Goal: Feedback & Contribution: Submit feedback/report problem

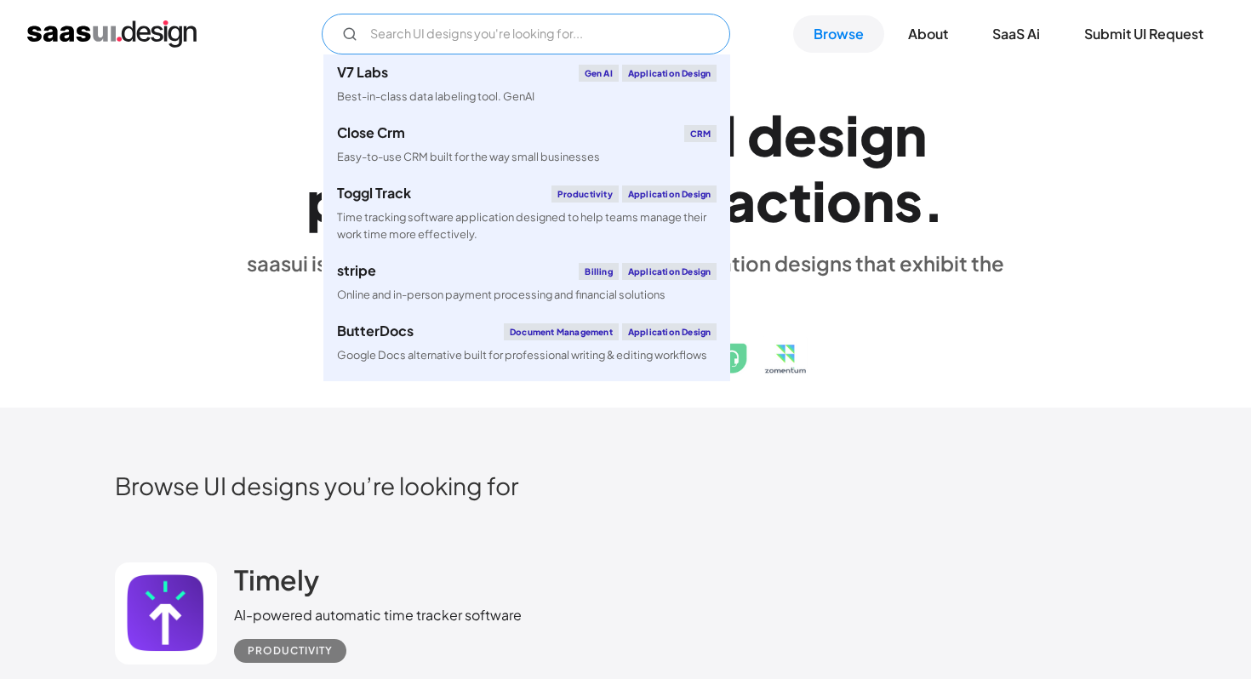
click at [569, 27] on input "Email Form" at bounding box center [526, 34] width 409 height 41
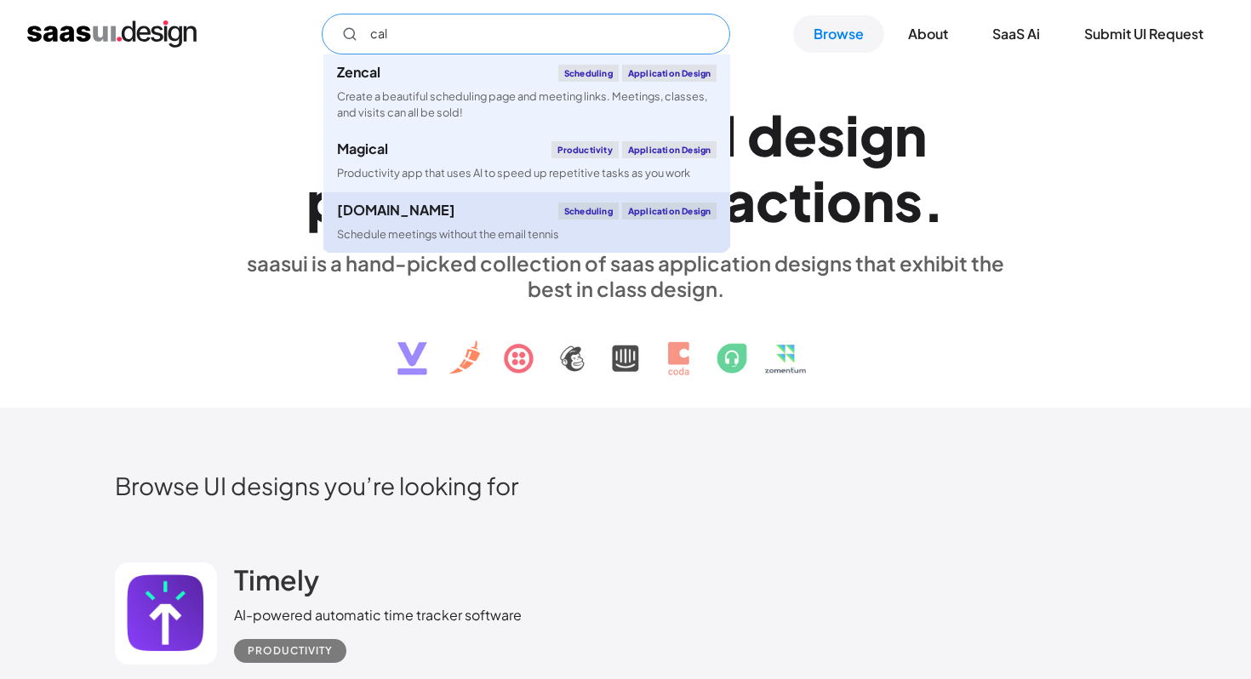
click at [432, 220] on link "Cal.com Scheduling Application Design Schedule meetings without the email tennis" at bounding box center [527, 222] width 407 height 60
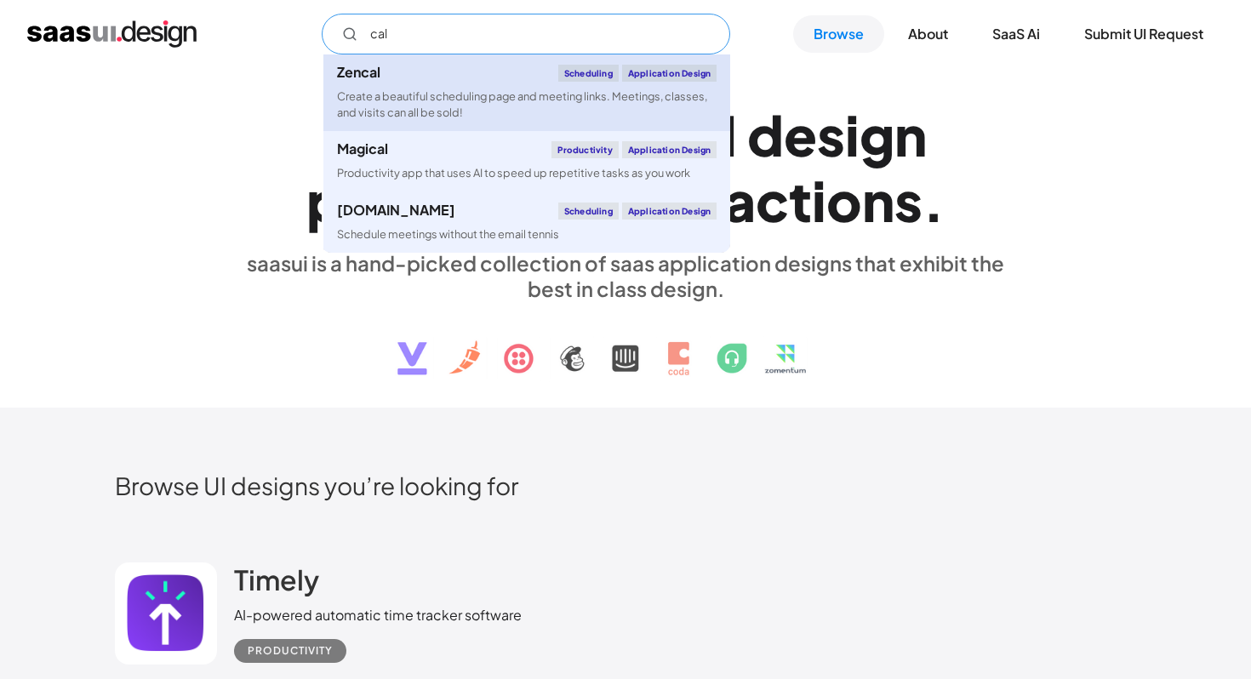
click at [481, 89] on div "Create a beautiful scheduling page and meeting links. Meetings, classes, and vi…" at bounding box center [527, 105] width 380 height 32
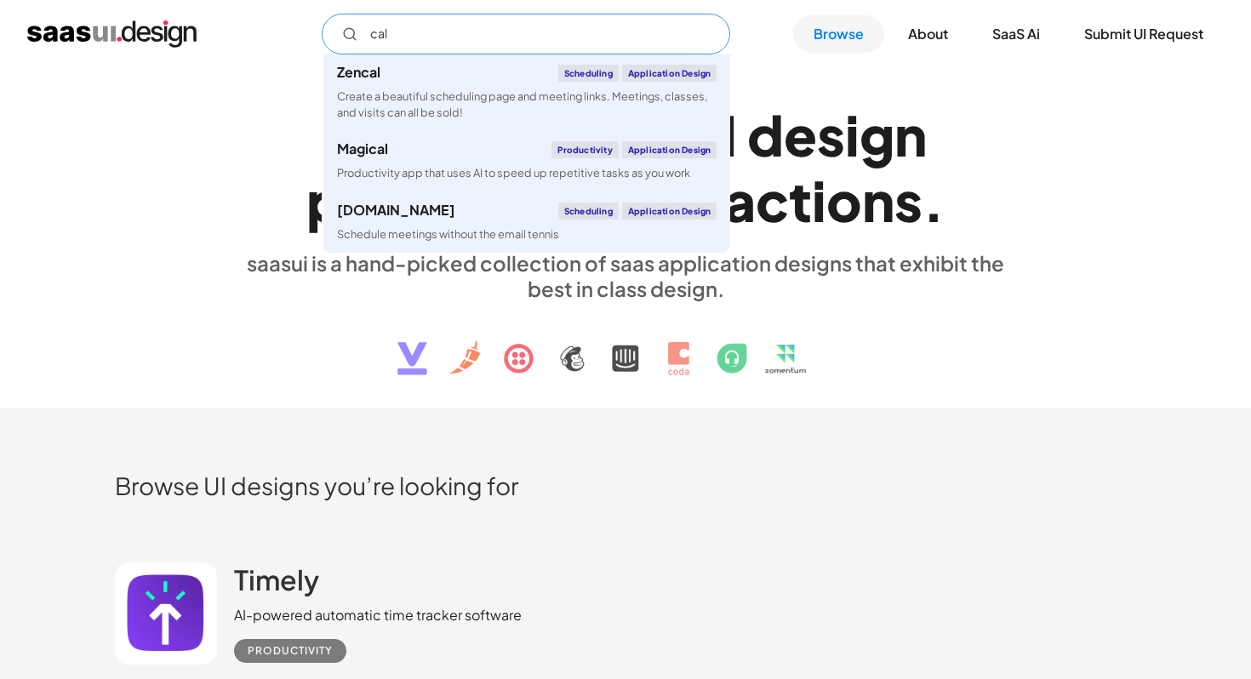
type input "cal"
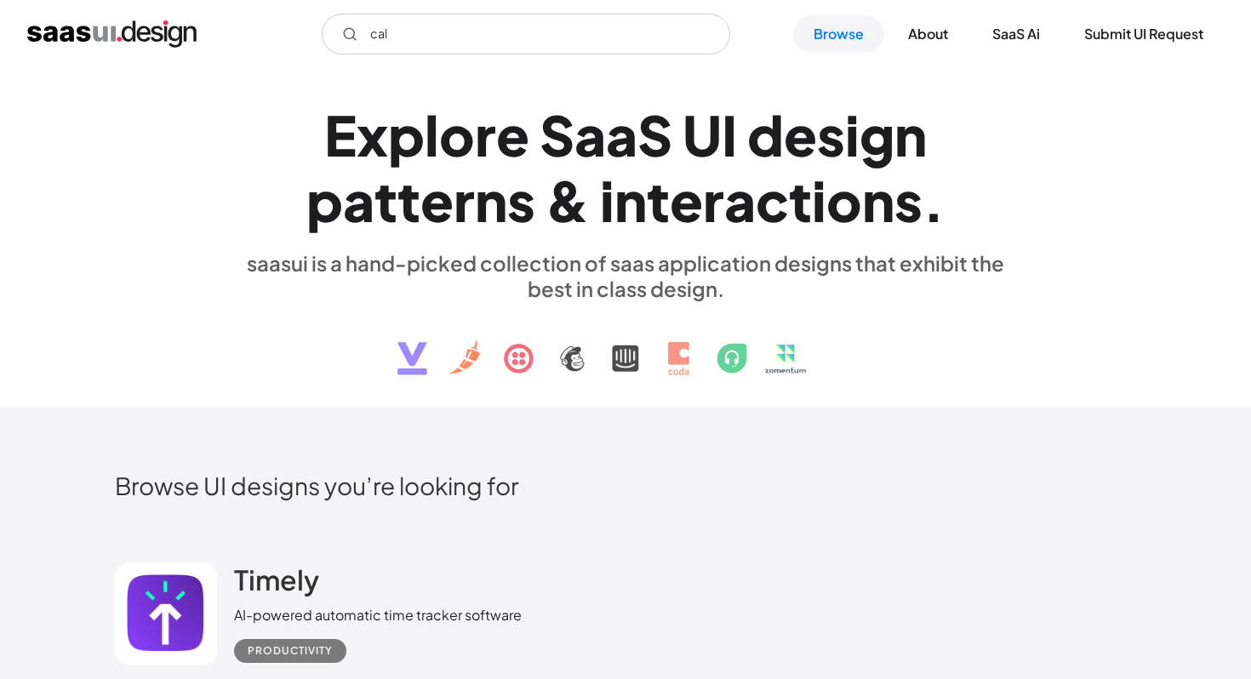
click at [1043, 198] on div "E x p l o r e S a a S U I d e s i g n p a t t e r n s & i n t e r a c t i o n s…" at bounding box center [626, 237] width 1022 height 305
click at [528, 38] on input "cal" at bounding box center [526, 34] width 409 height 41
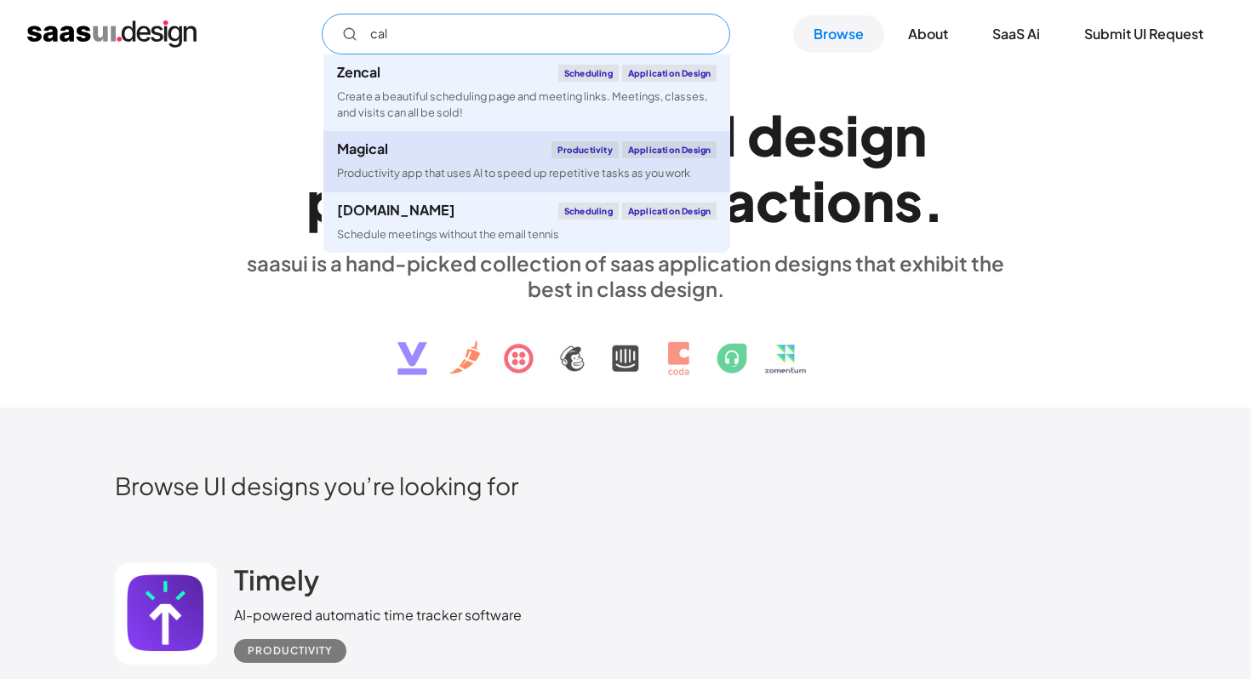
click at [511, 169] on div "Productivity app that uses AI to speed up repetitive tasks as you work" at bounding box center [513, 173] width 353 height 16
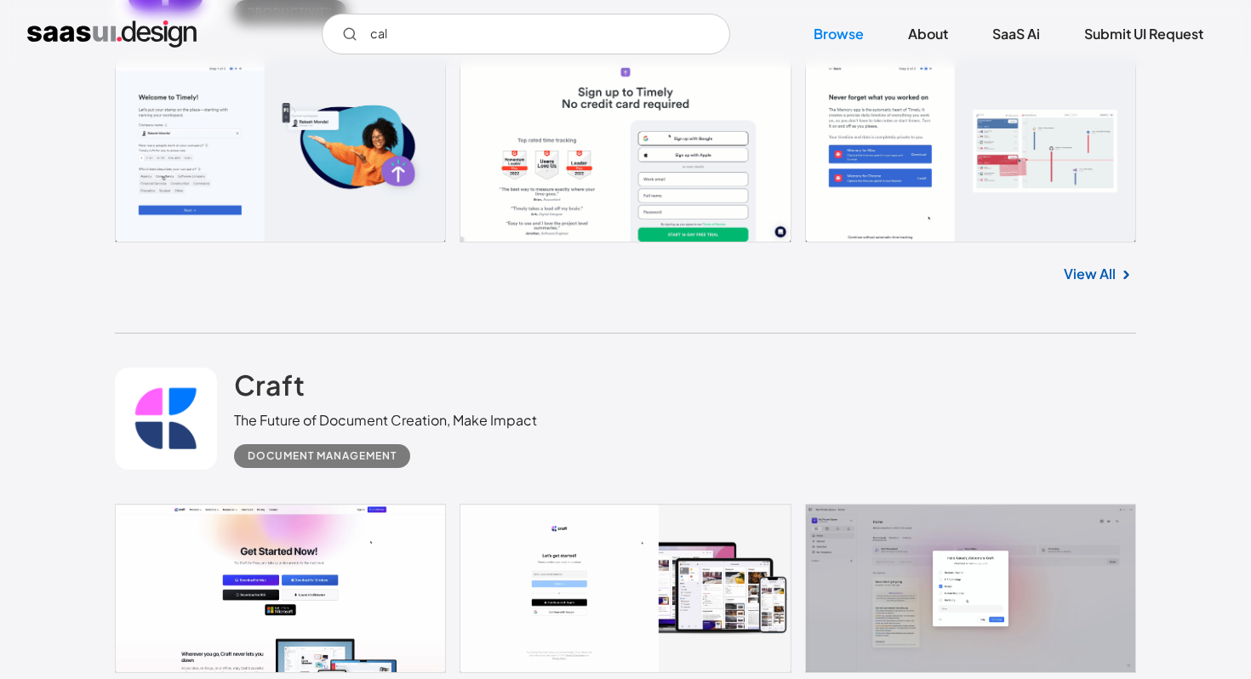
click at [697, 452] on div "Craft The Future of Document Creation, Make Impact Document Management" at bounding box center [626, 419] width 1022 height 170
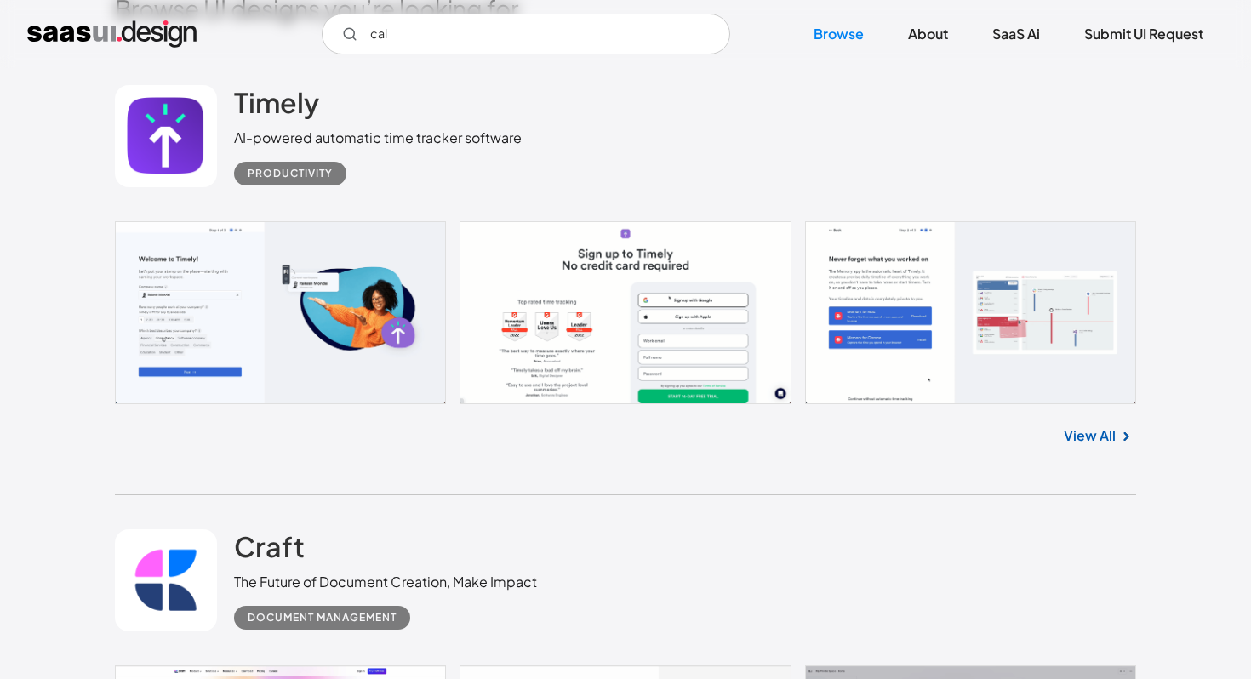
scroll to position [480, 0]
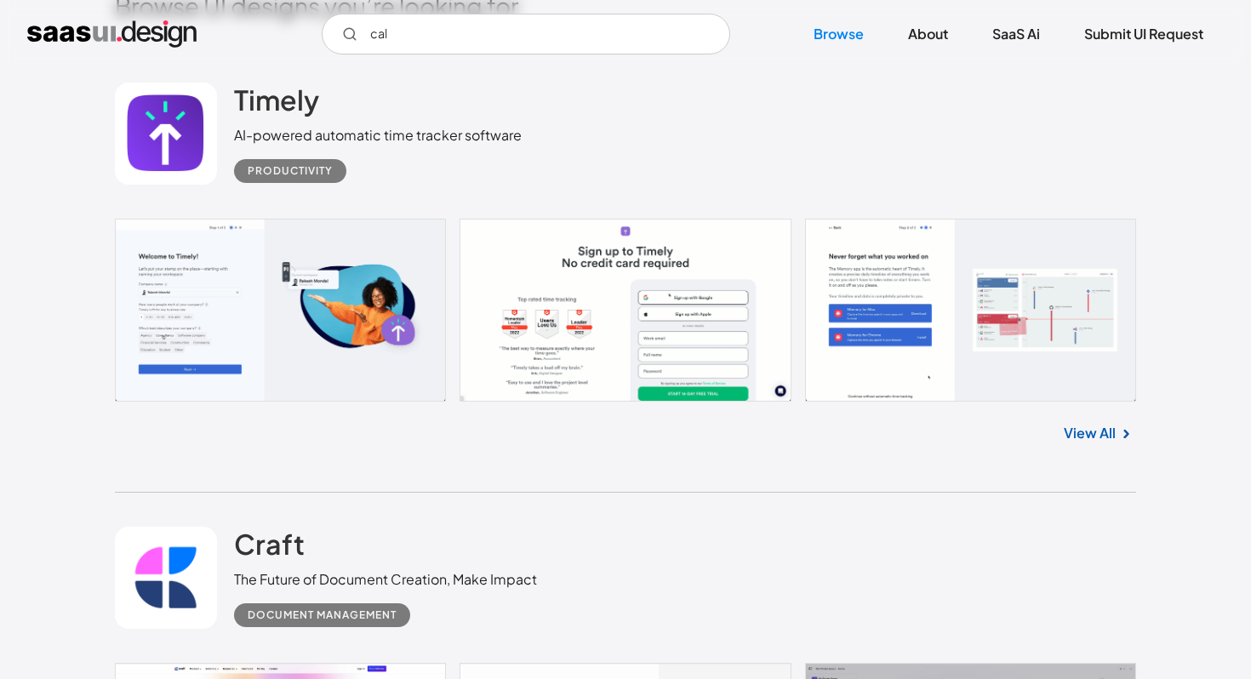
click at [1098, 442] on link "View All" at bounding box center [1090, 433] width 52 height 20
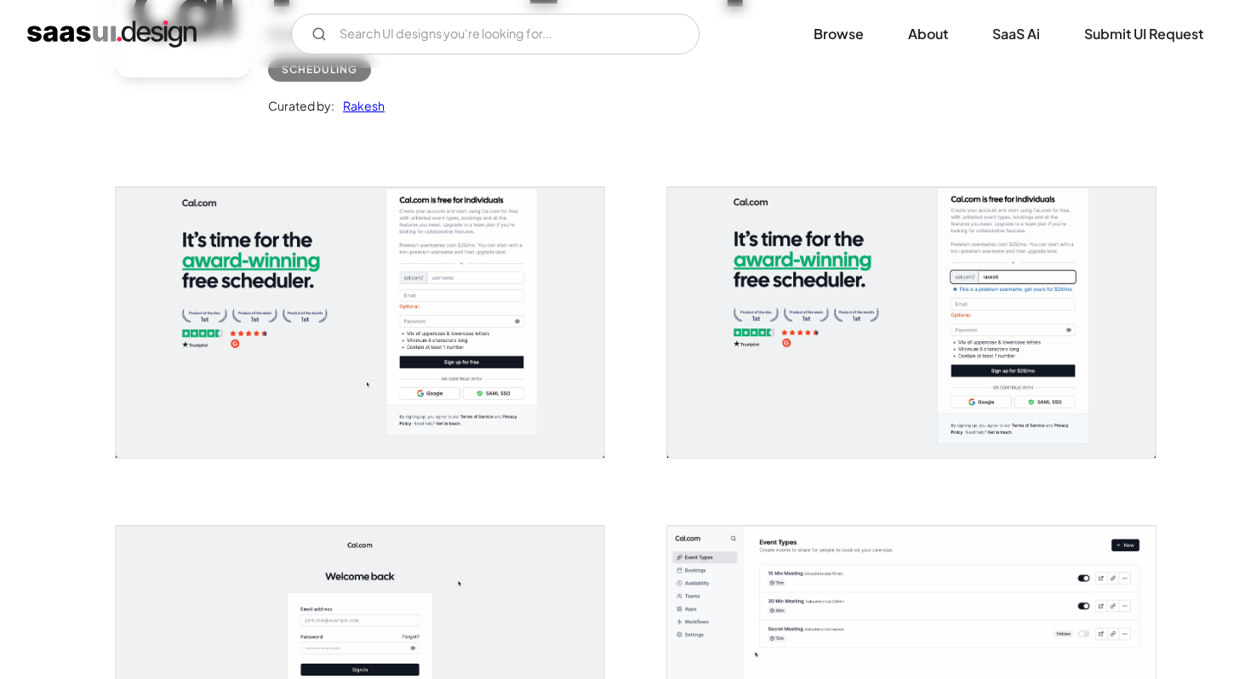
scroll to position [533, 0]
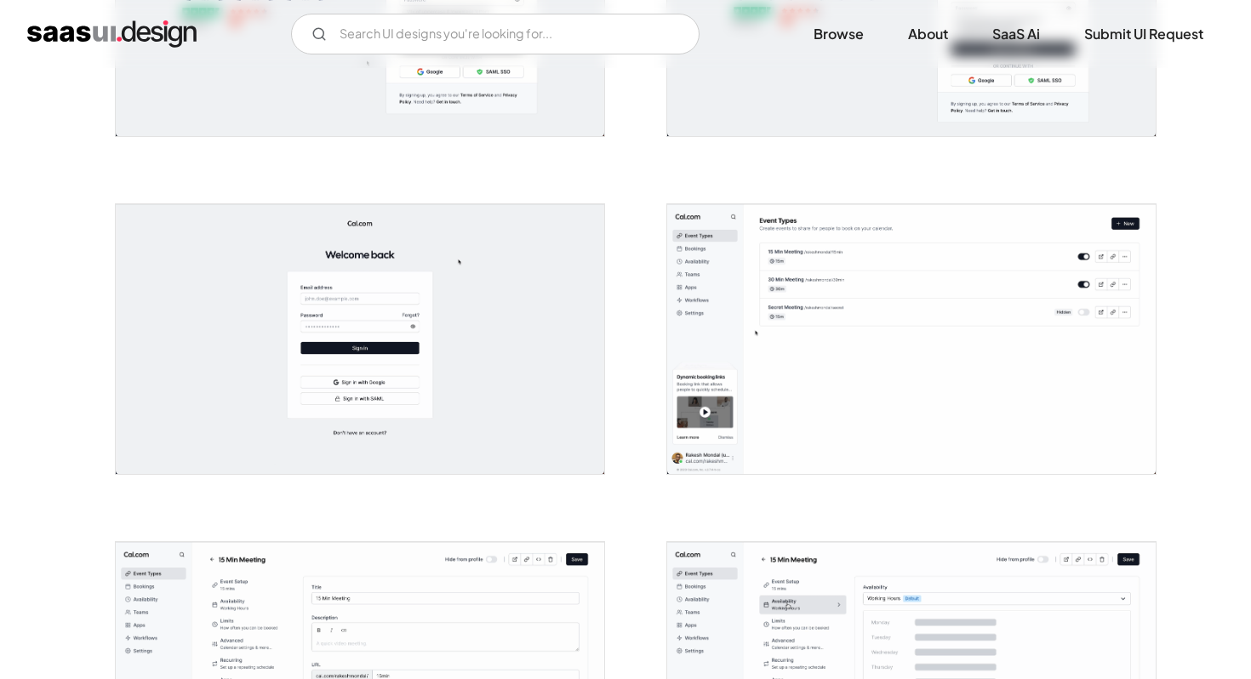
click at [466, 340] on img "open lightbox" at bounding box center [360, 339] width 489 height 270
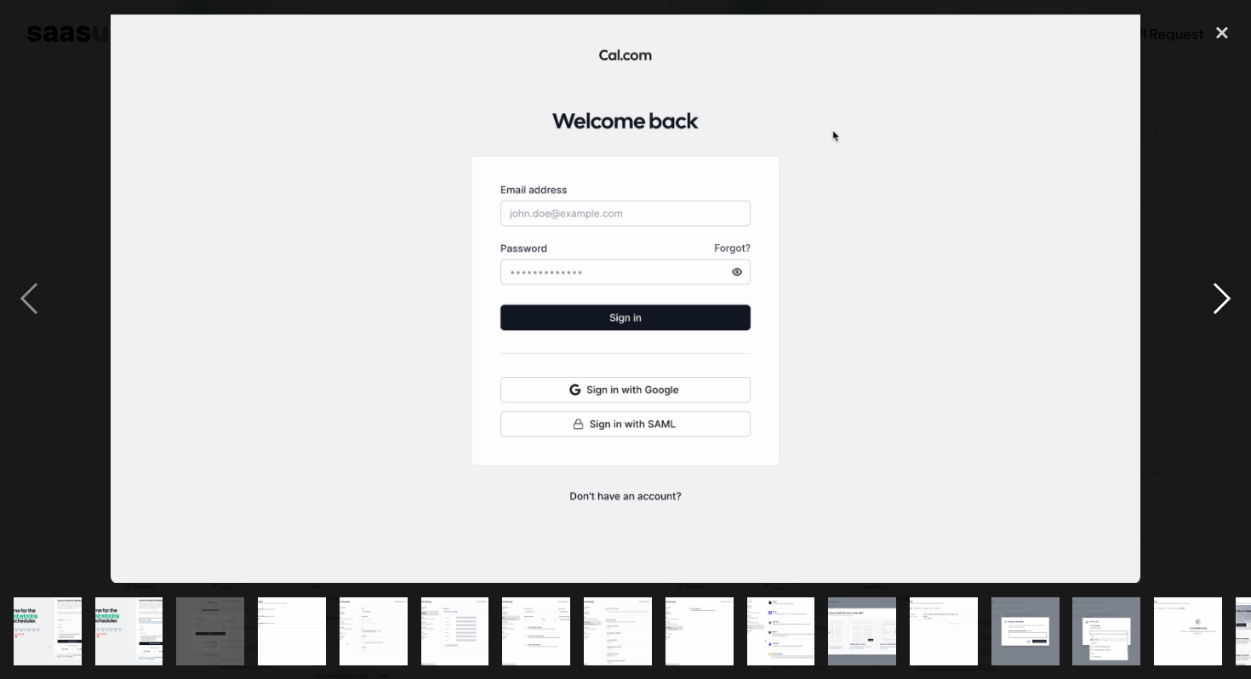
click at [1212, 299] on div "next image" at bounding box center [1223, 299] width 58 height 570
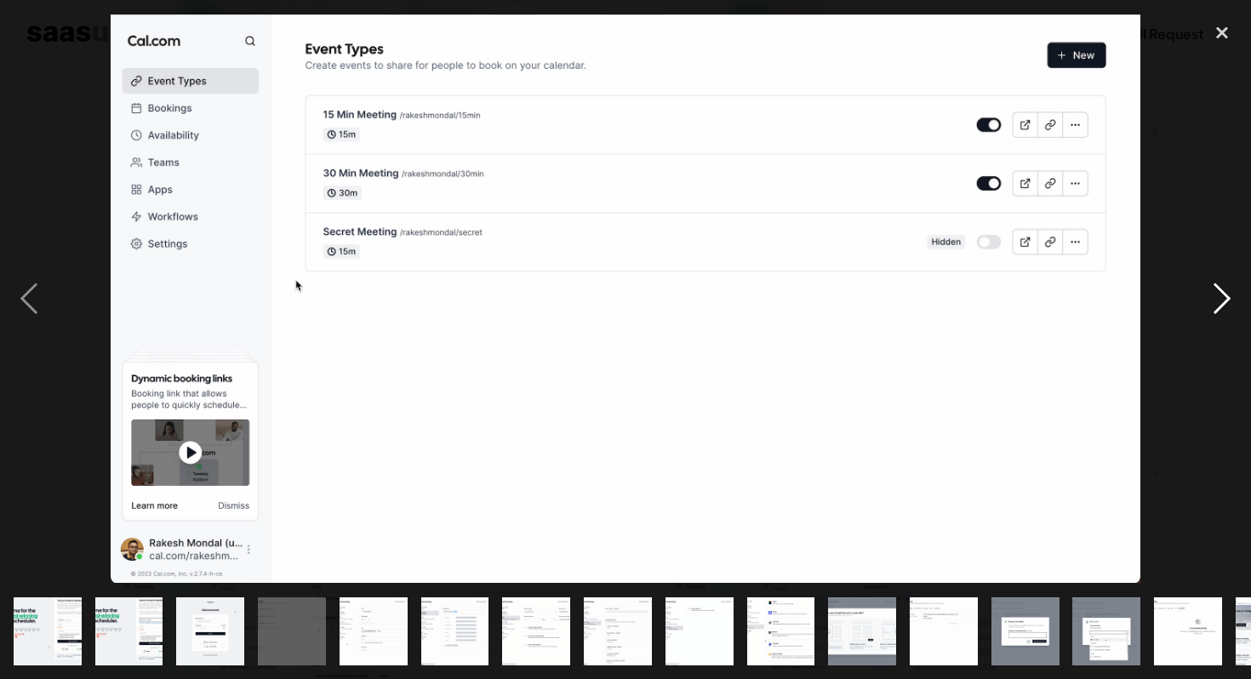
click at [1212, 299] on div "next image" at bounding box center [1223, 299] width 58 height 570
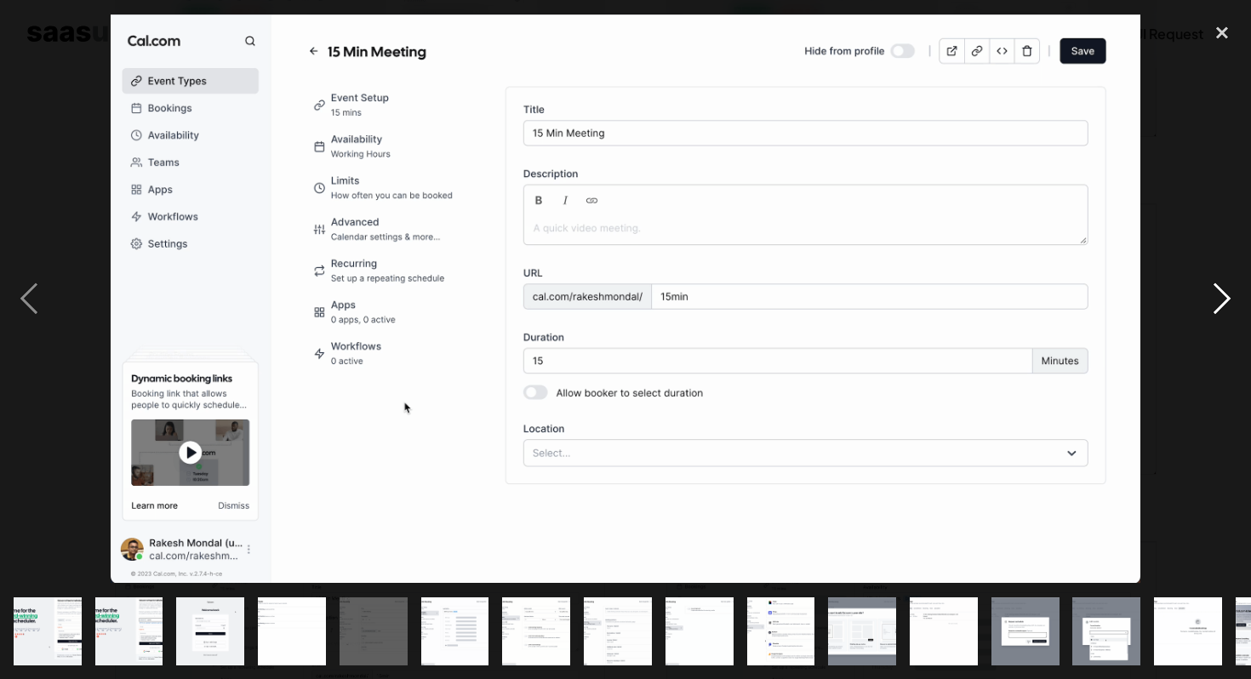
click at [1212, 299] on div "next image" at bounding box center [1223, 299] width 58 height 570
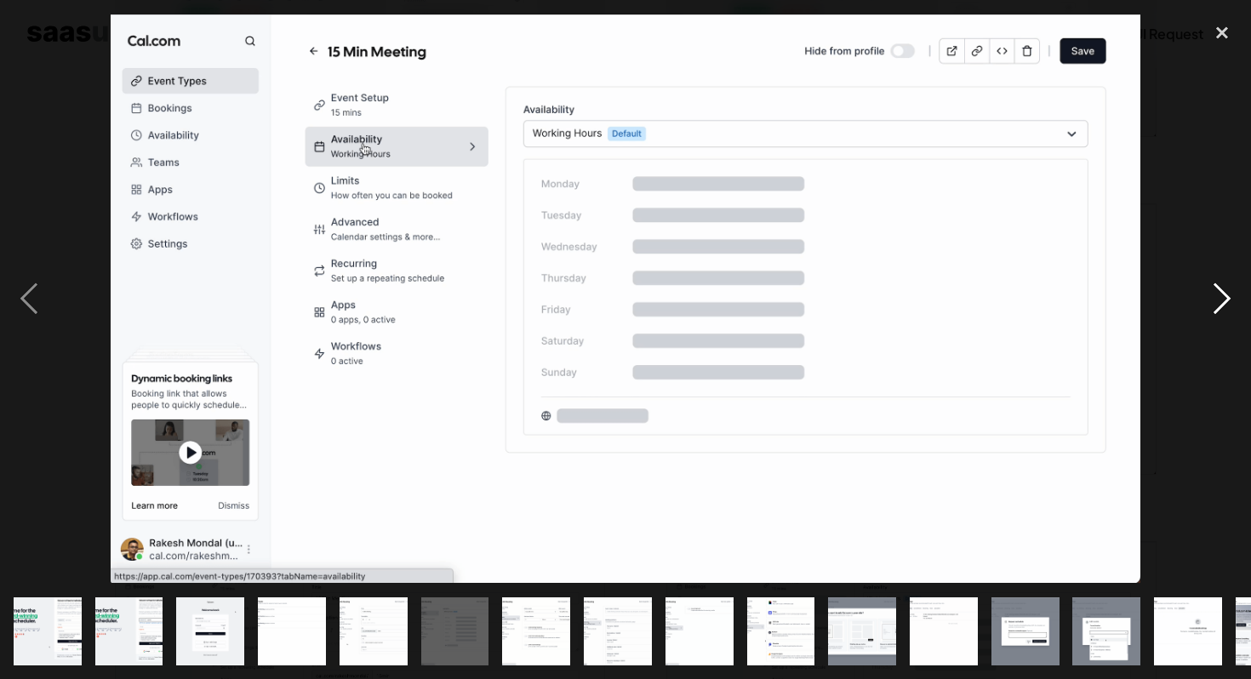
click at [1212, 299] on div "next image" at bounding box center [1223, 299] width 58 height 570
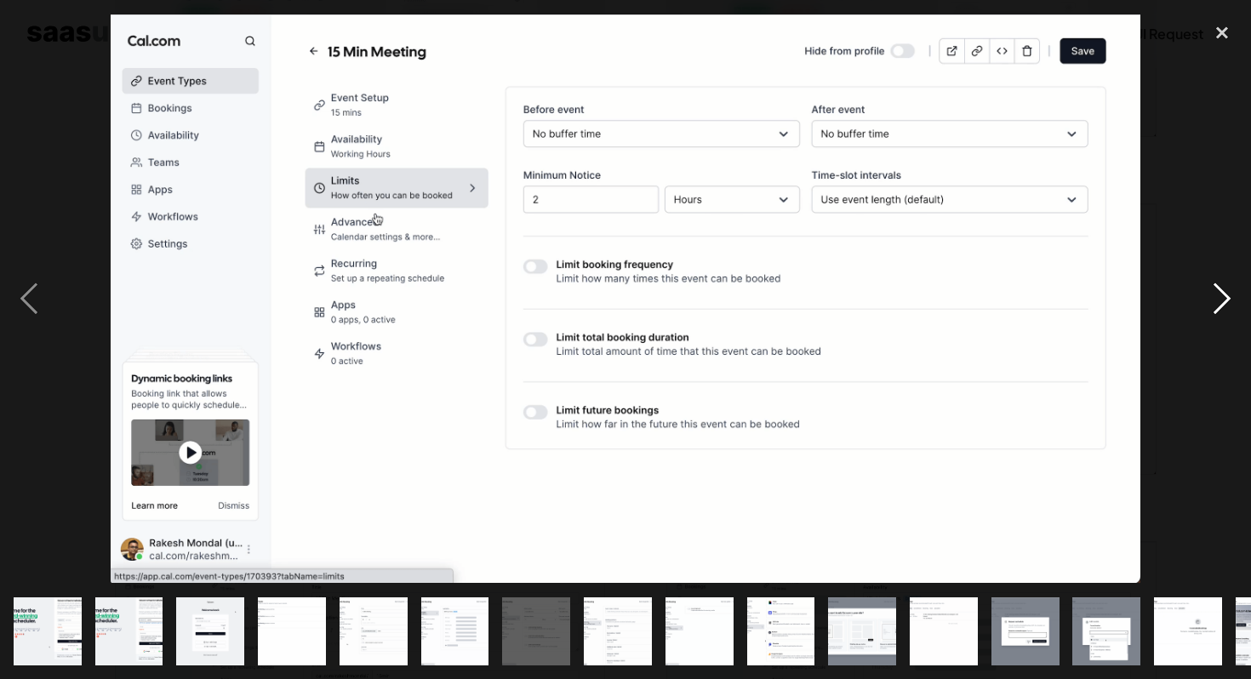
click at [1212, 299] on div "next image" at bounding box center [1223, 299] width 58 height 570
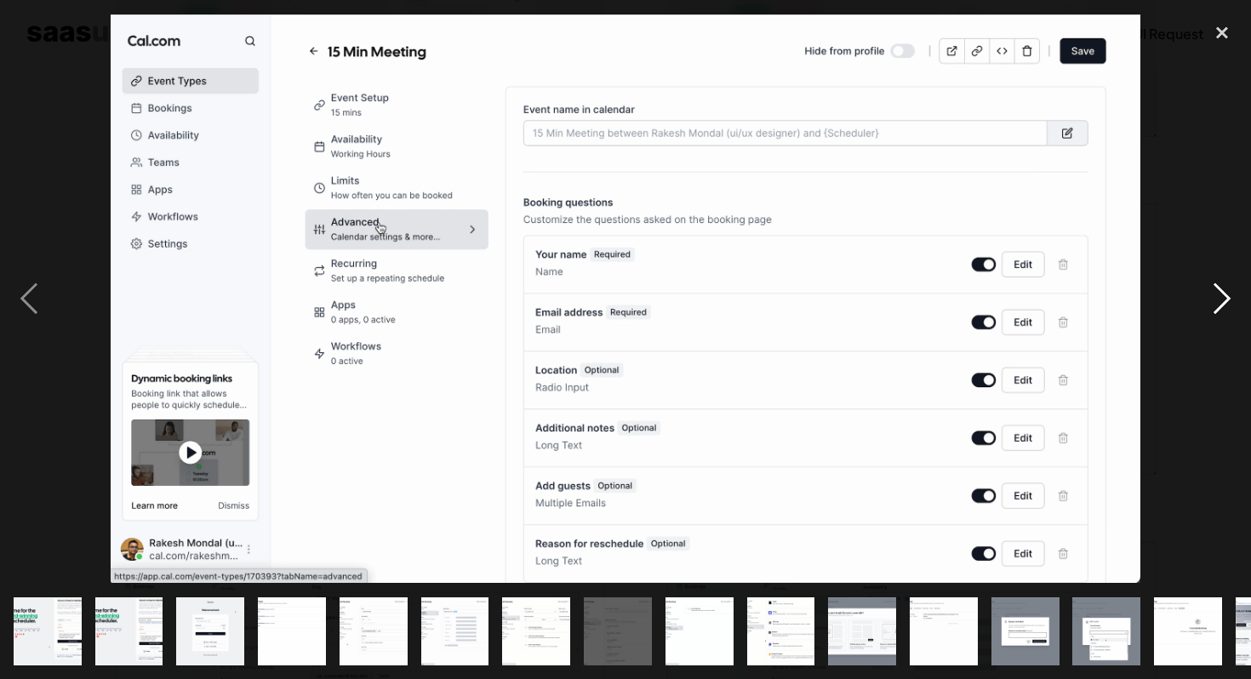
click at [1212, 299] on div "next image" at bounding box center [1223, 299] width 58 height 570
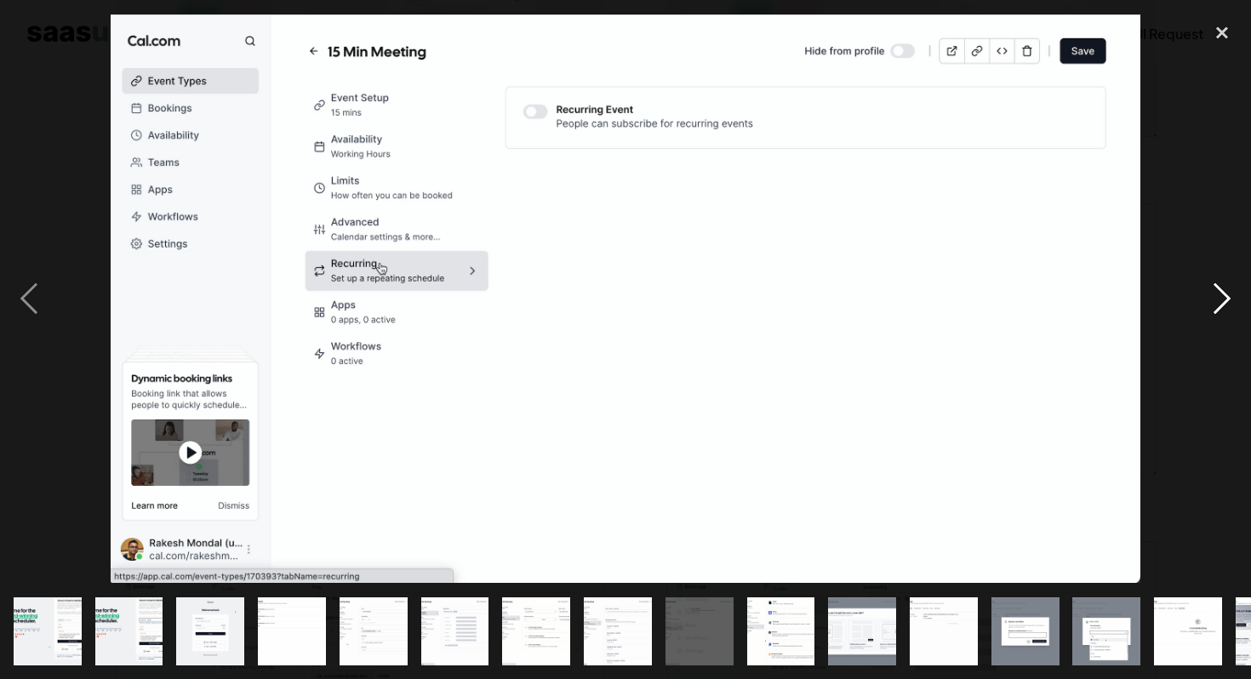
click at [1212, 299] on div "next image" at bounding box center [1223, 299] width 58 height 570
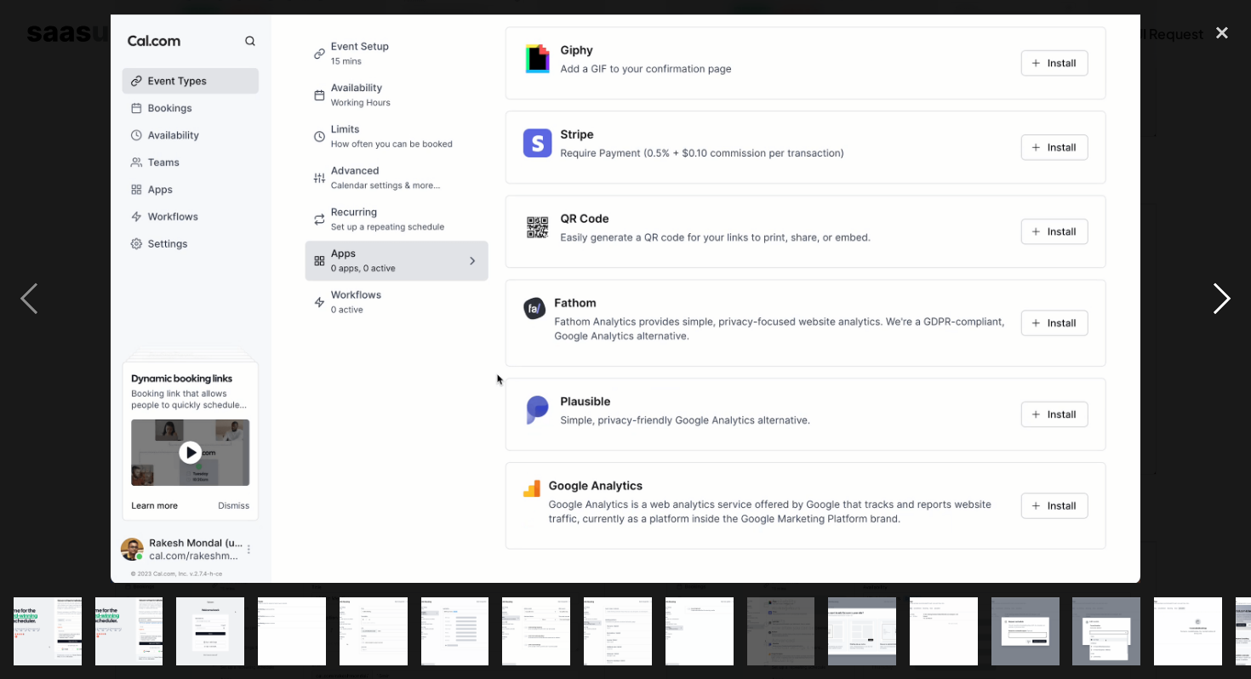
click at [1212, 299] on div "next image" at bounding box center [1223, 299] width 58 height 570
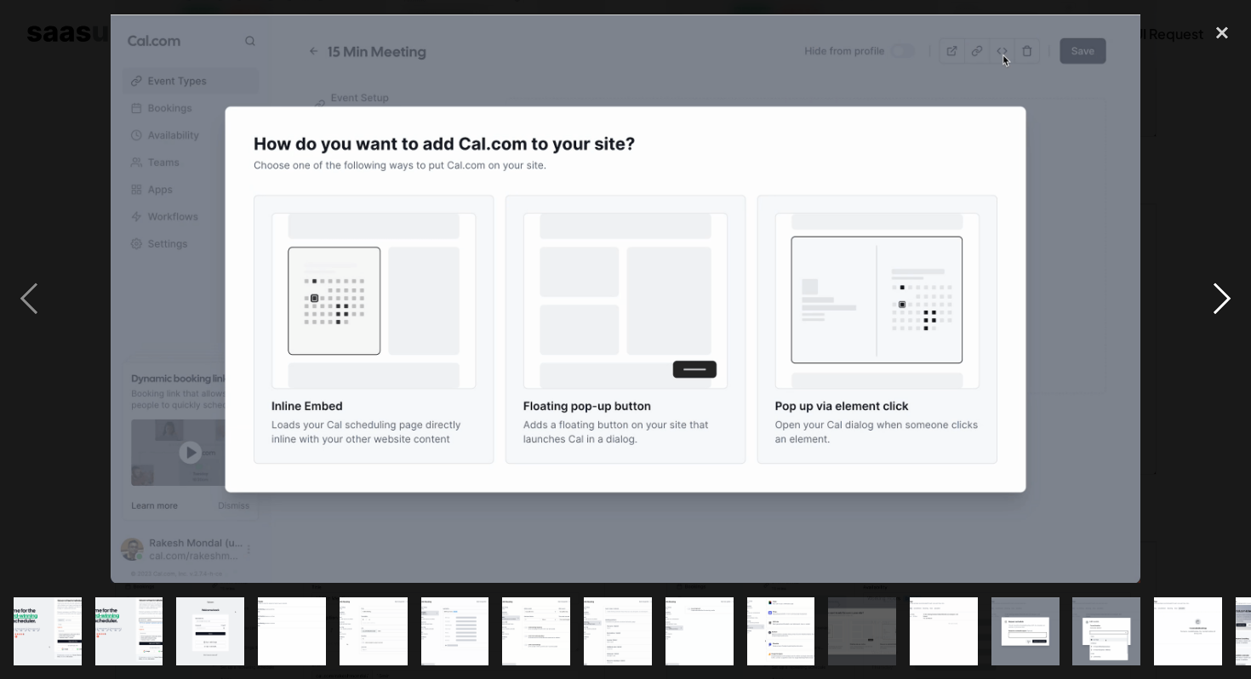
click at [1212, 299] on div "next image" at bounding box center [1223, 299] width 58 height 570
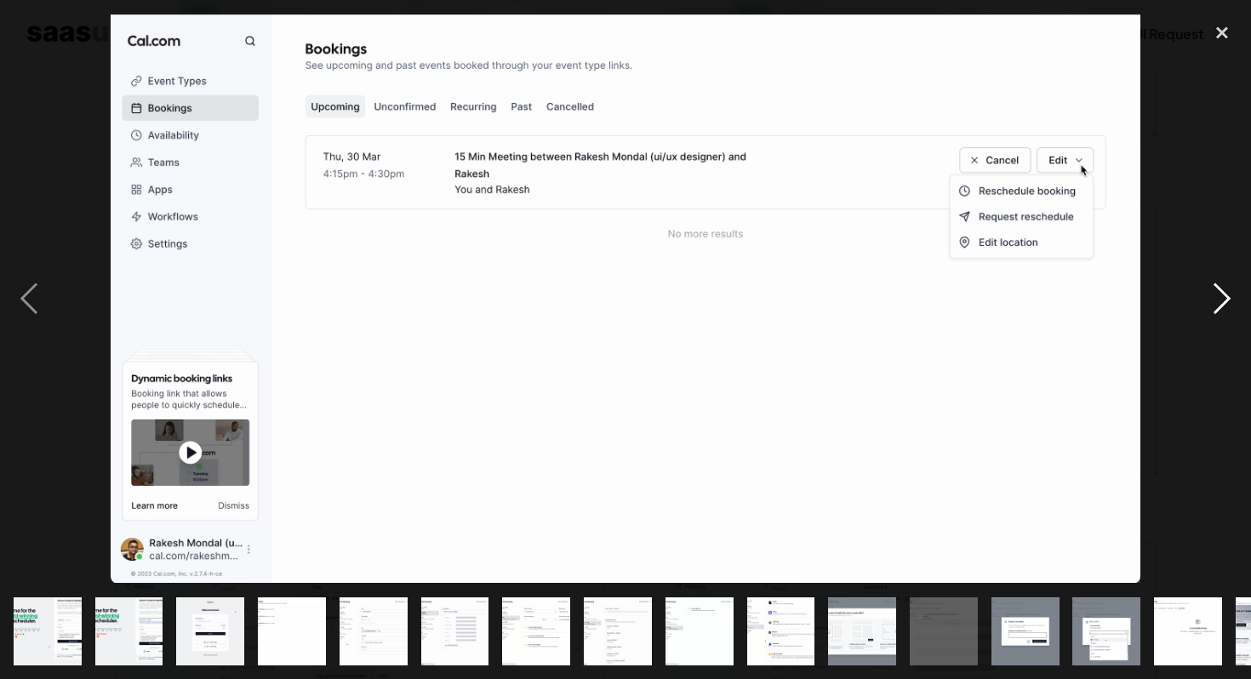
click at [1212, 299] on div "next image" at bounding box center [1223, 299] width 58 height 570
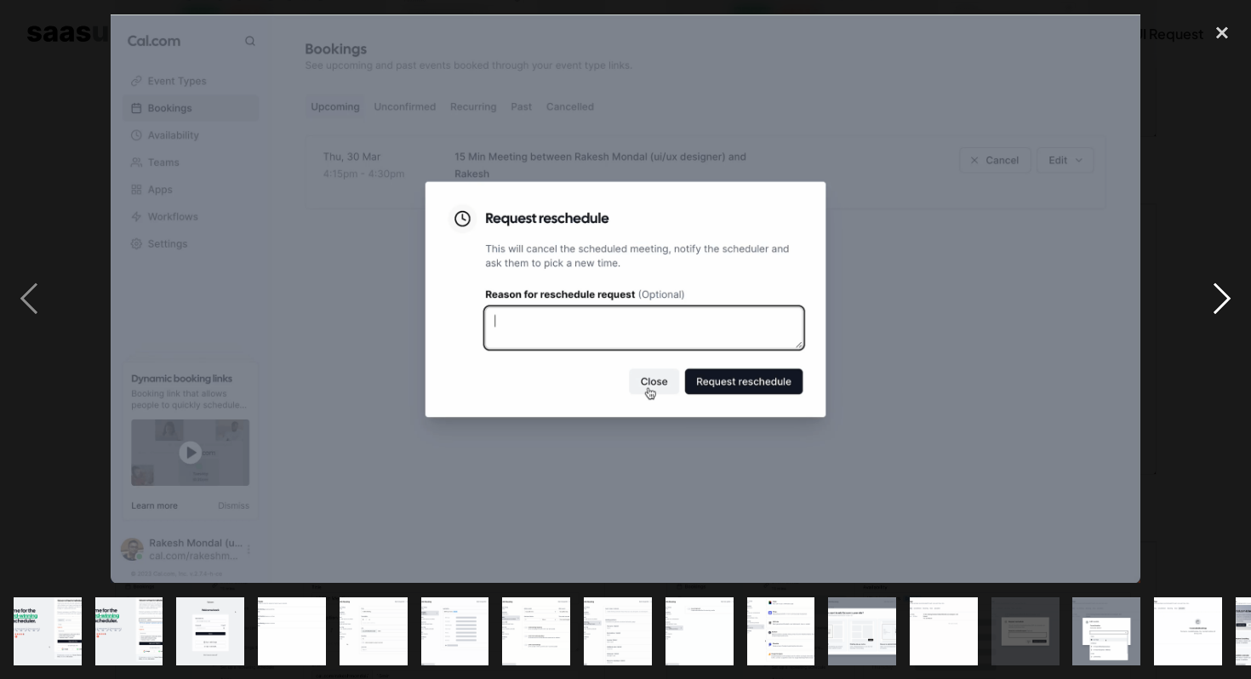
click at [1212, 299] on div "next image" at bounding box center [1223, 299] width 58 height 570
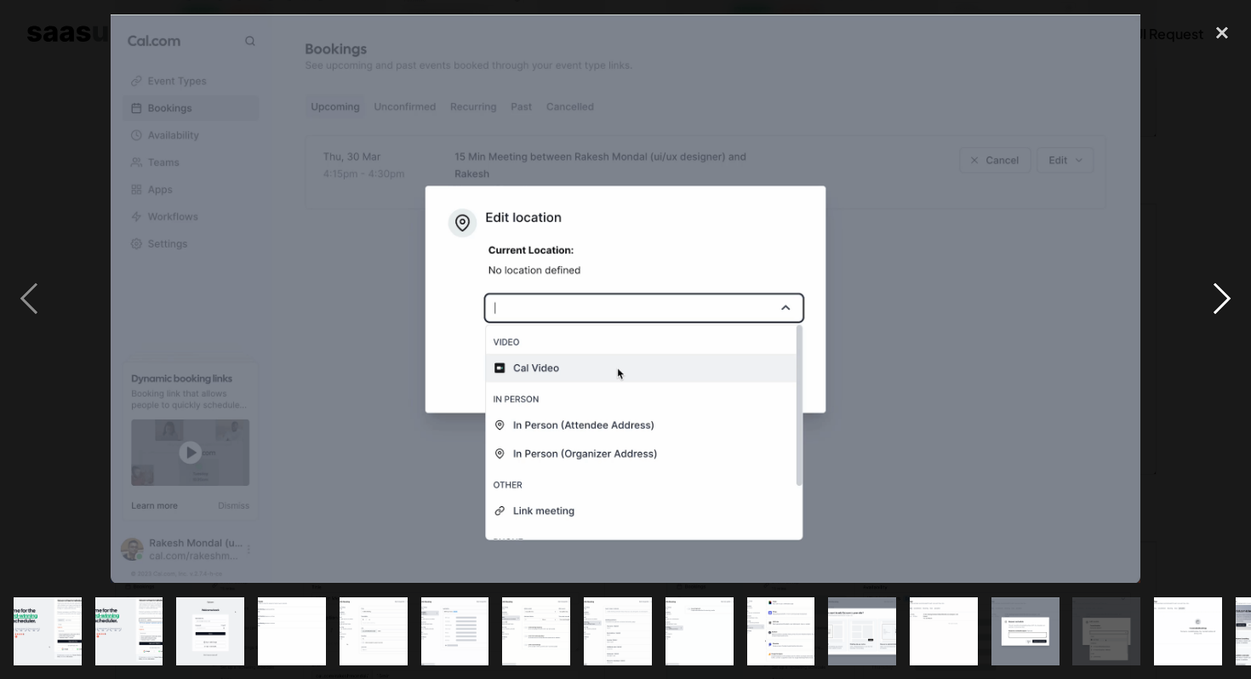
click at [1212, 299] on div "next image" at bounding box center [1223, 299] width 58 height 570
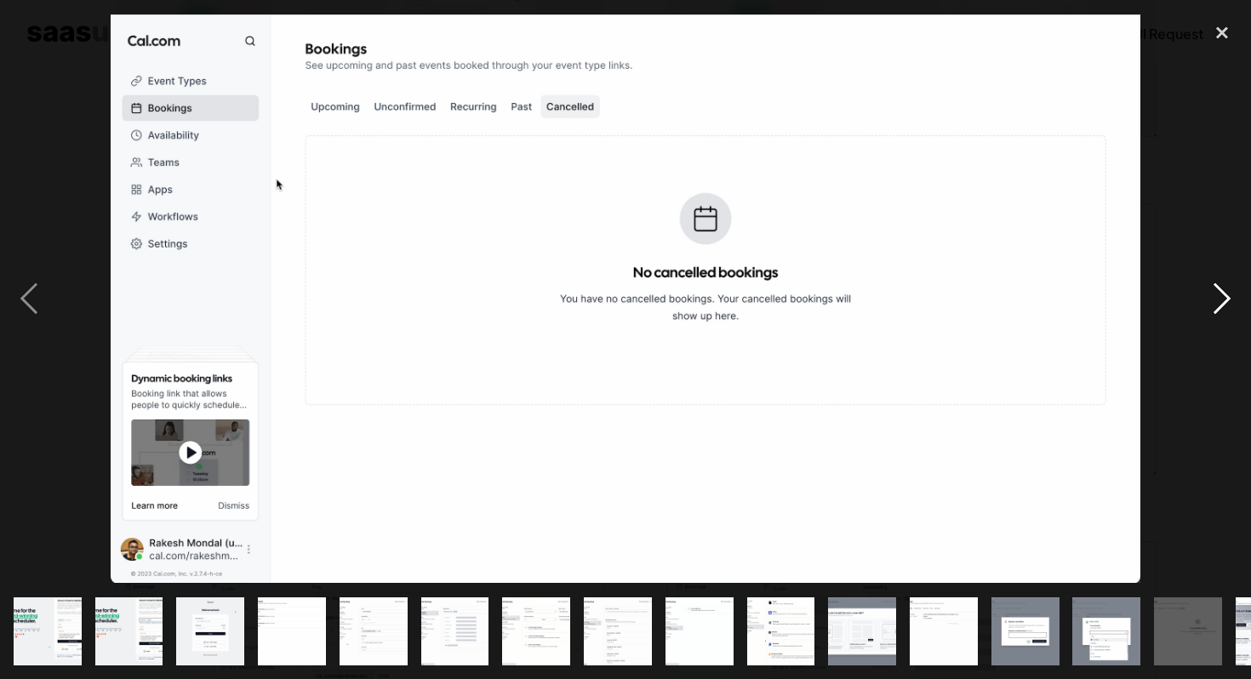
click at [1212, 299] on div "next image" at bounding box center [1223, 299] width 58 height 570
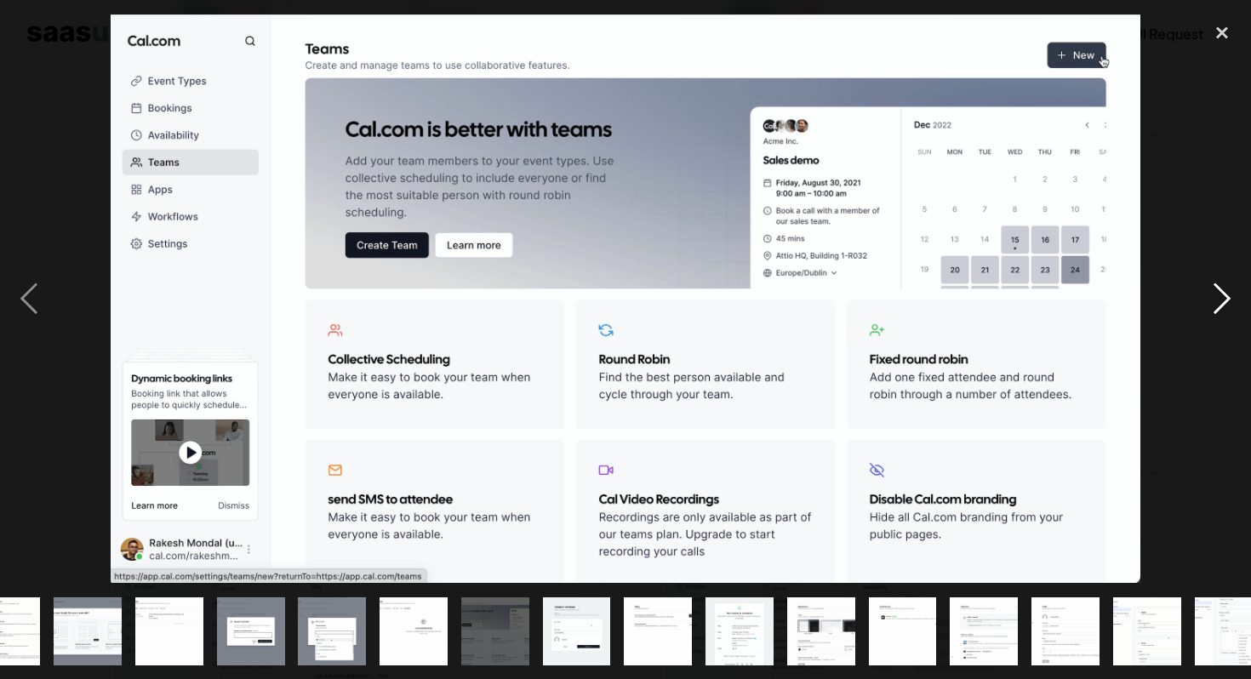
scroll to position [0, 799]
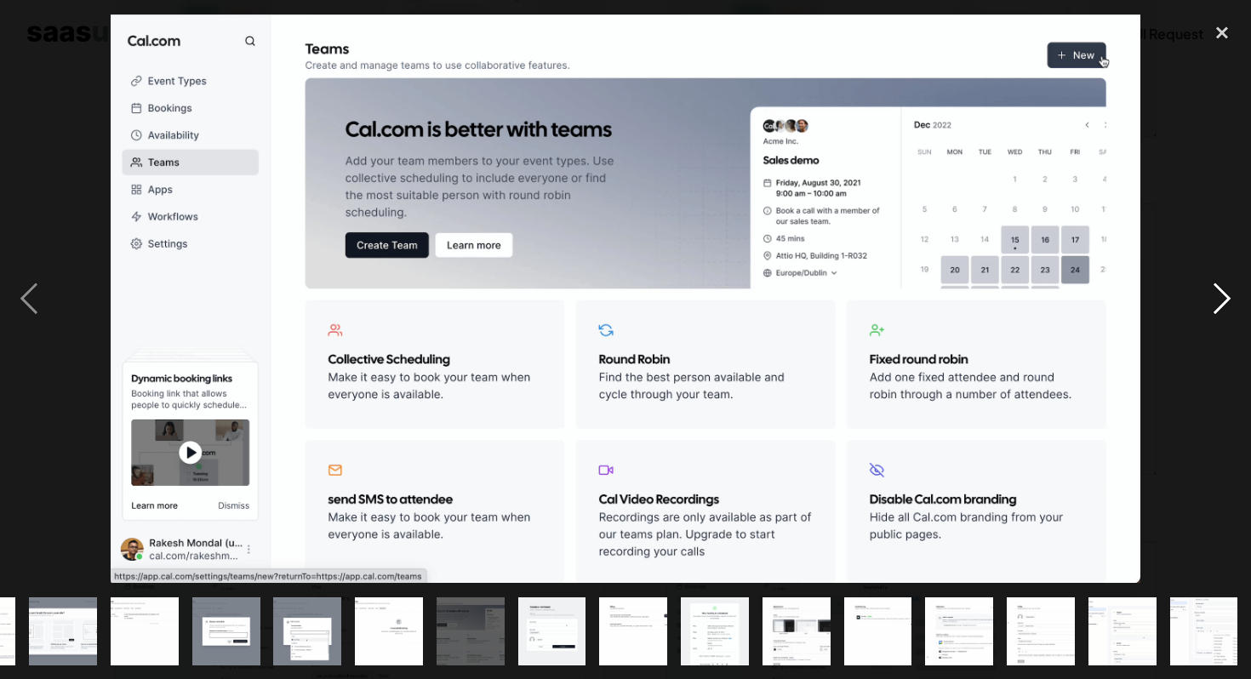
click at [1212, 299] on div "next image" at bounding box center [1223, 299] width 58 height 570
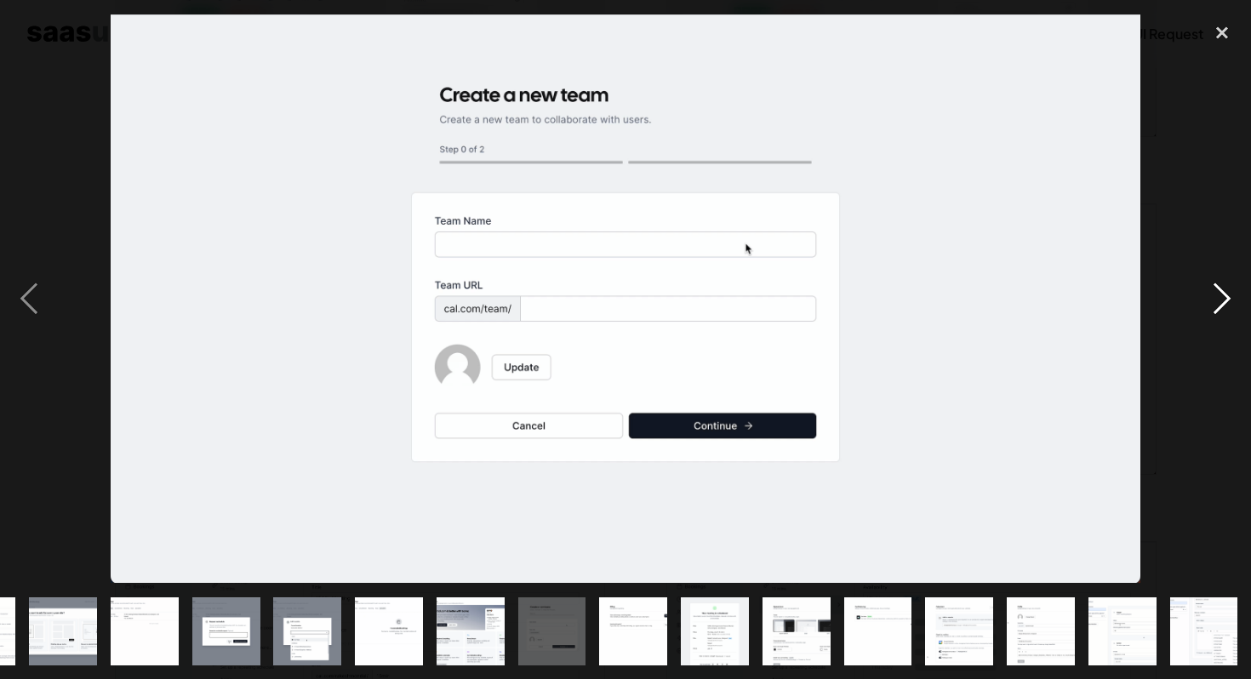
click at [1212, 299] on div "next image" at bounding box center [1223, 299] width 58 height 570
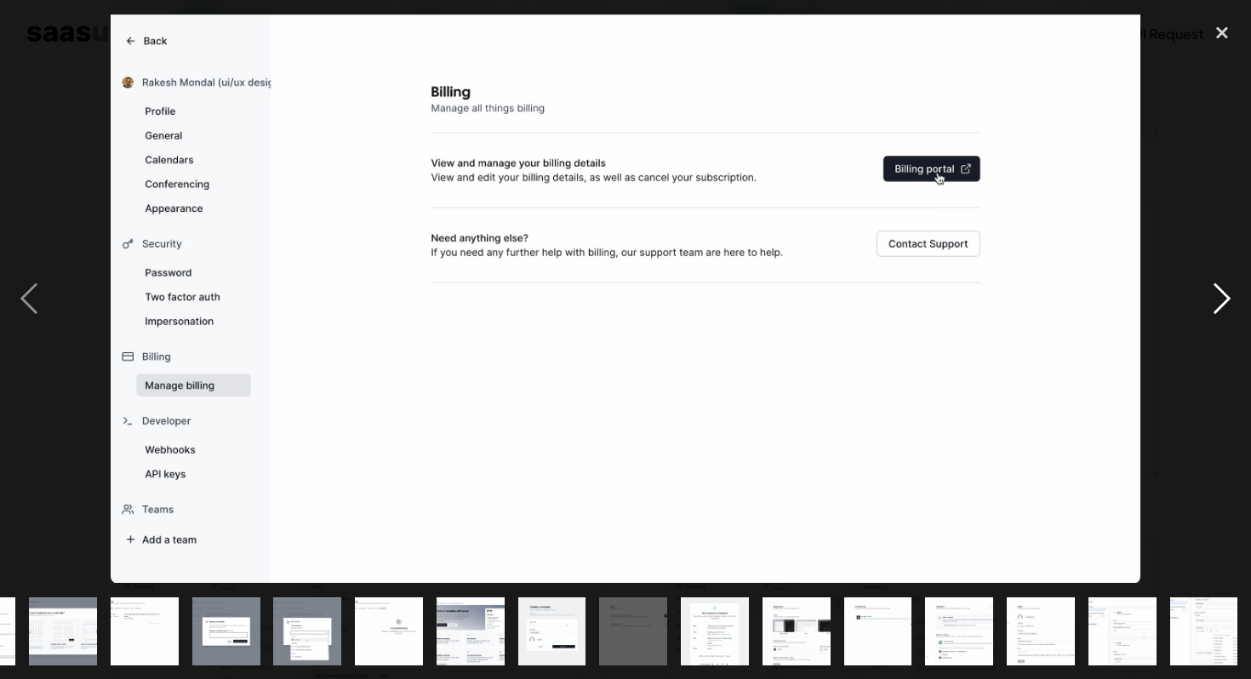
click at [1212, 299] on div "next image" at bounding box center [1223, 299] width 58 height 570
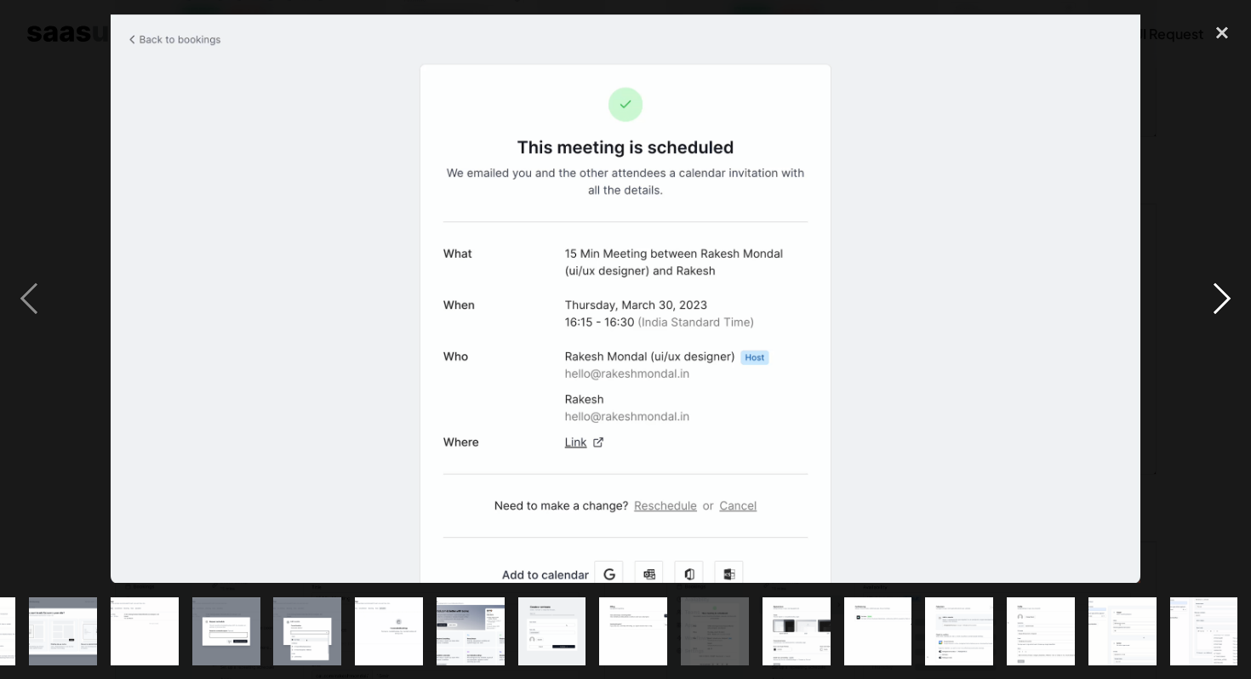
click at [1212, 299] on div "next image" at bounding box center [1223, 299] width 58 height 570
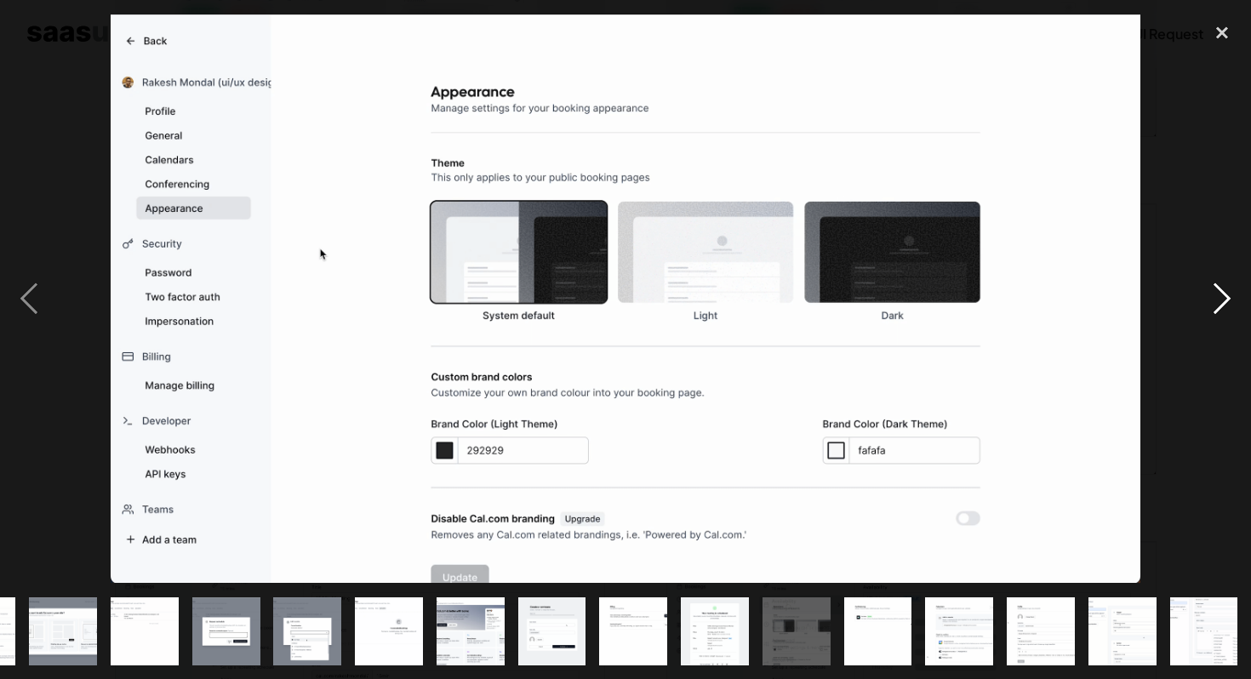
click at [1212, 299] on div "next image" at bounding box center [1223, 299] width 58 height 570
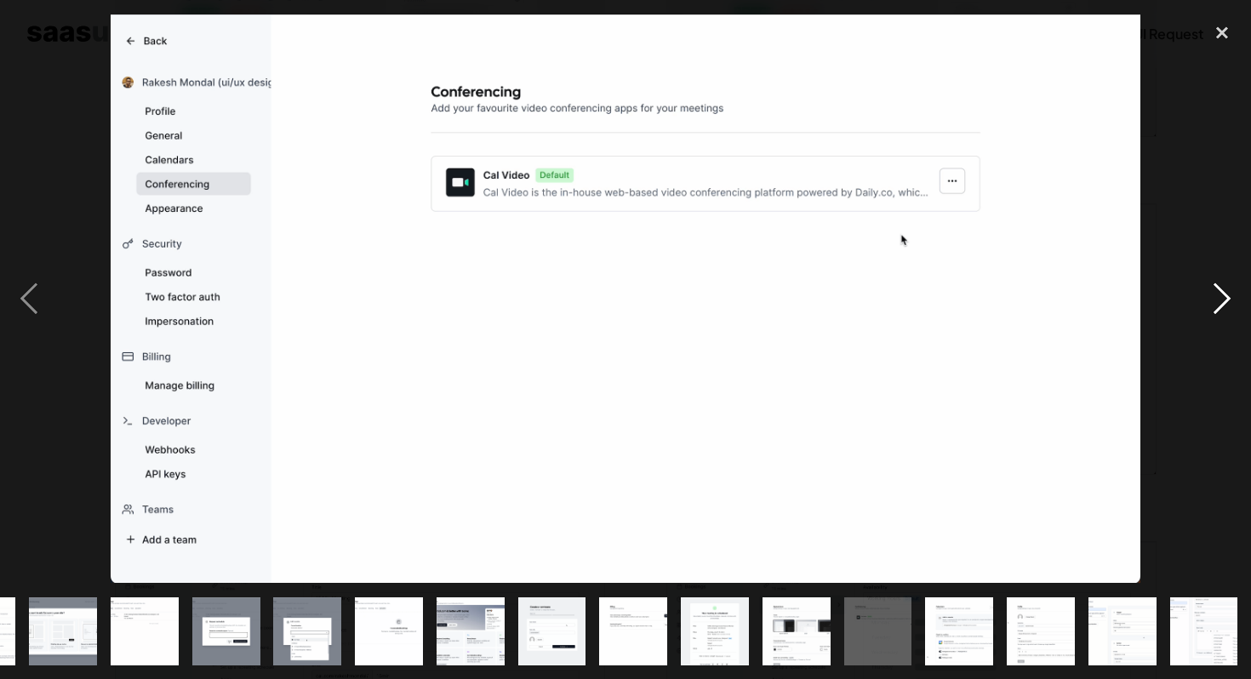
click at [1212, 299] on div "next image" at bounding box center [1223, 299] width 58 height 570
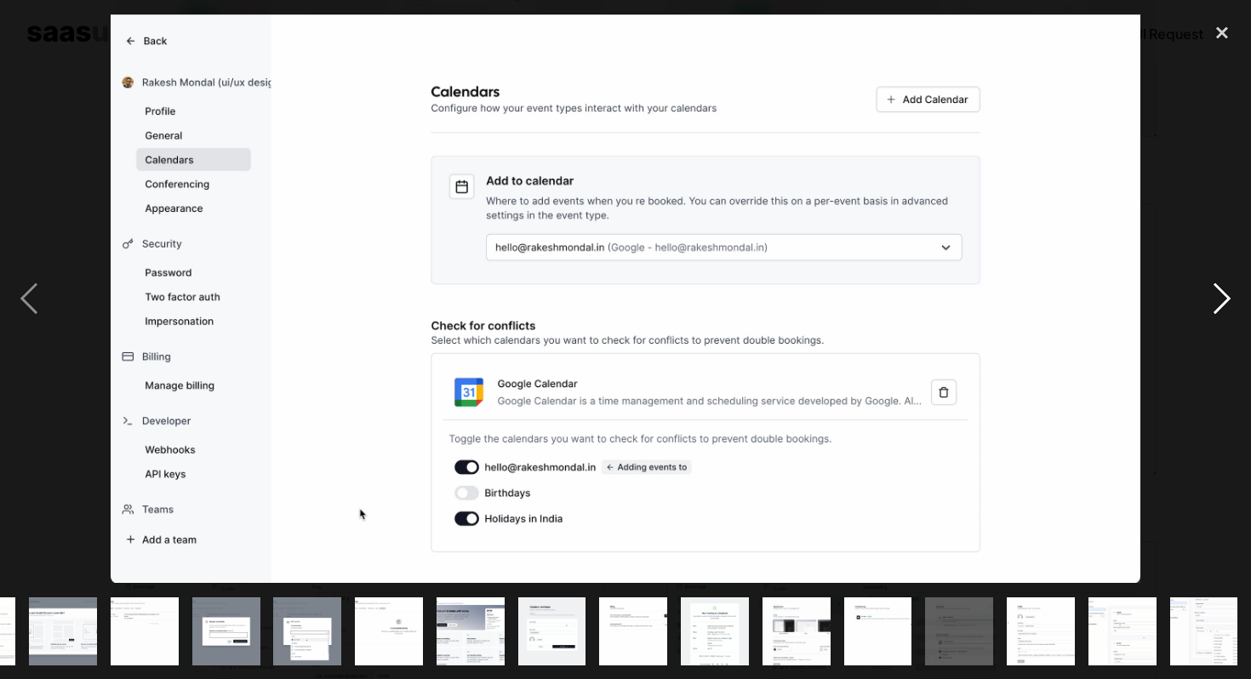
click at [1212, 299] on div "next image" at bounding box center [1223, 299] width 58 height 570
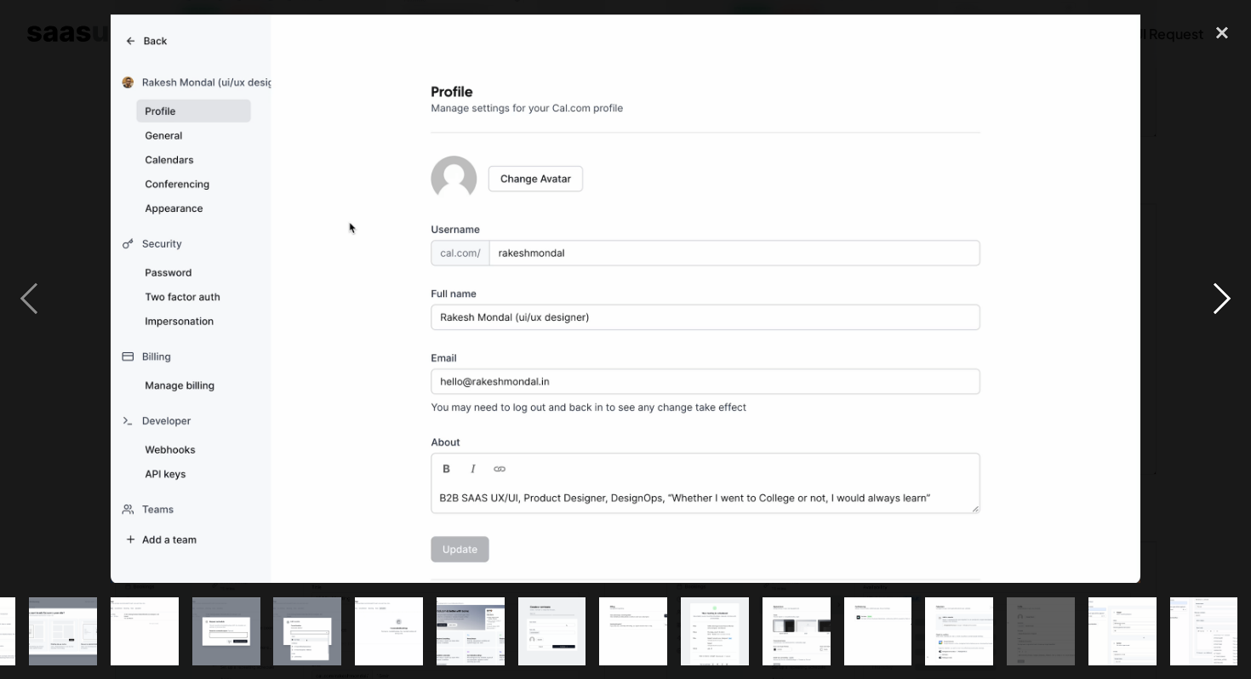
click at [1212, 299] on div "next image" at bounding box center [1223, 299] width 58 height 570
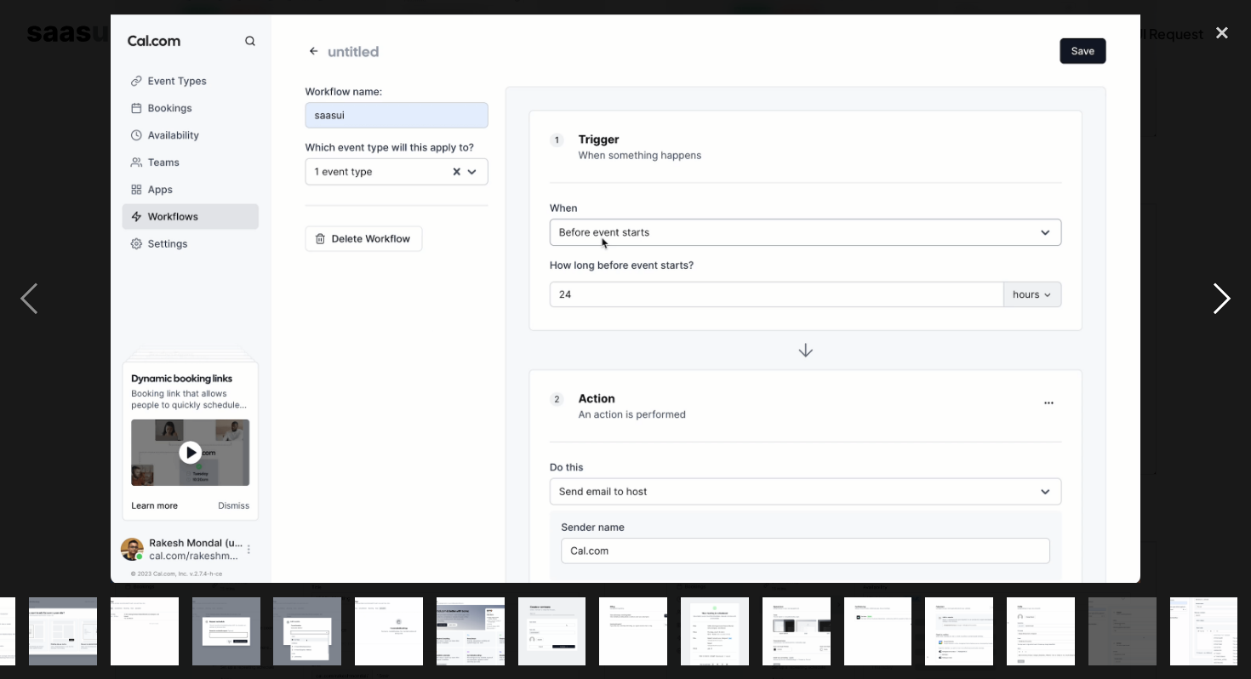
click at [1212, 299] on div "next image" at bounding box center [1223, 299] width 58 height 570
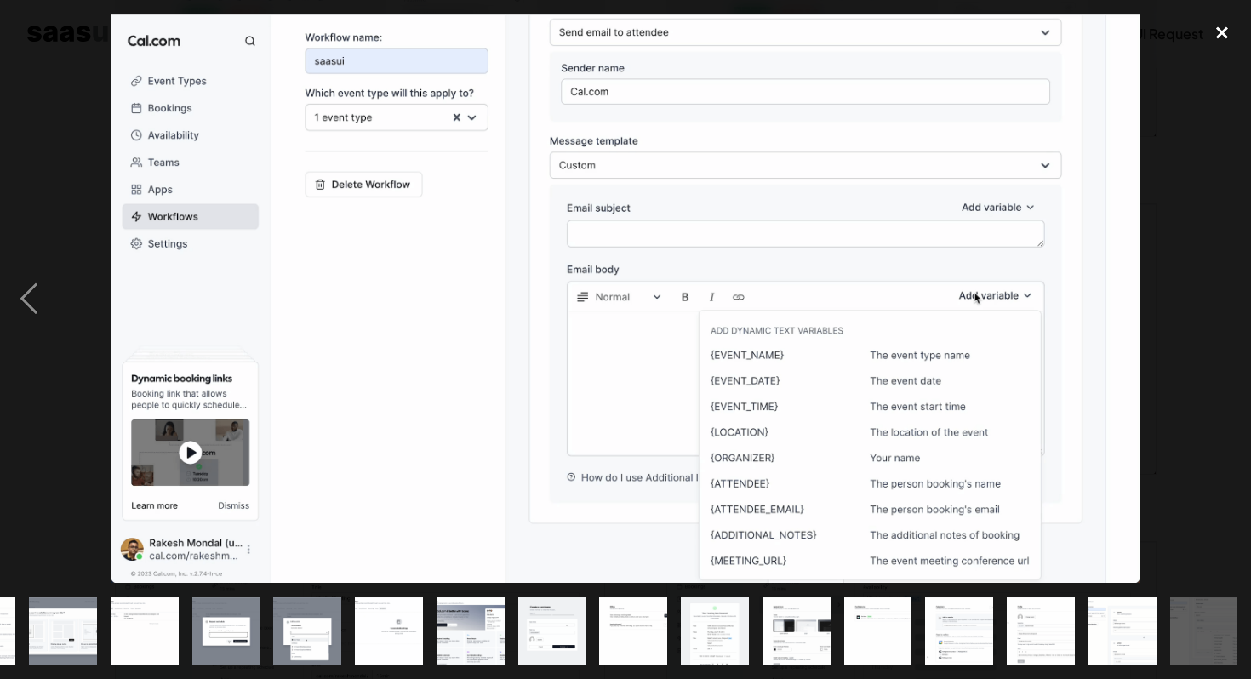
click at [1221, 27] on div "close lightbox" at bounding box center [1223, 32] width 58 height 37
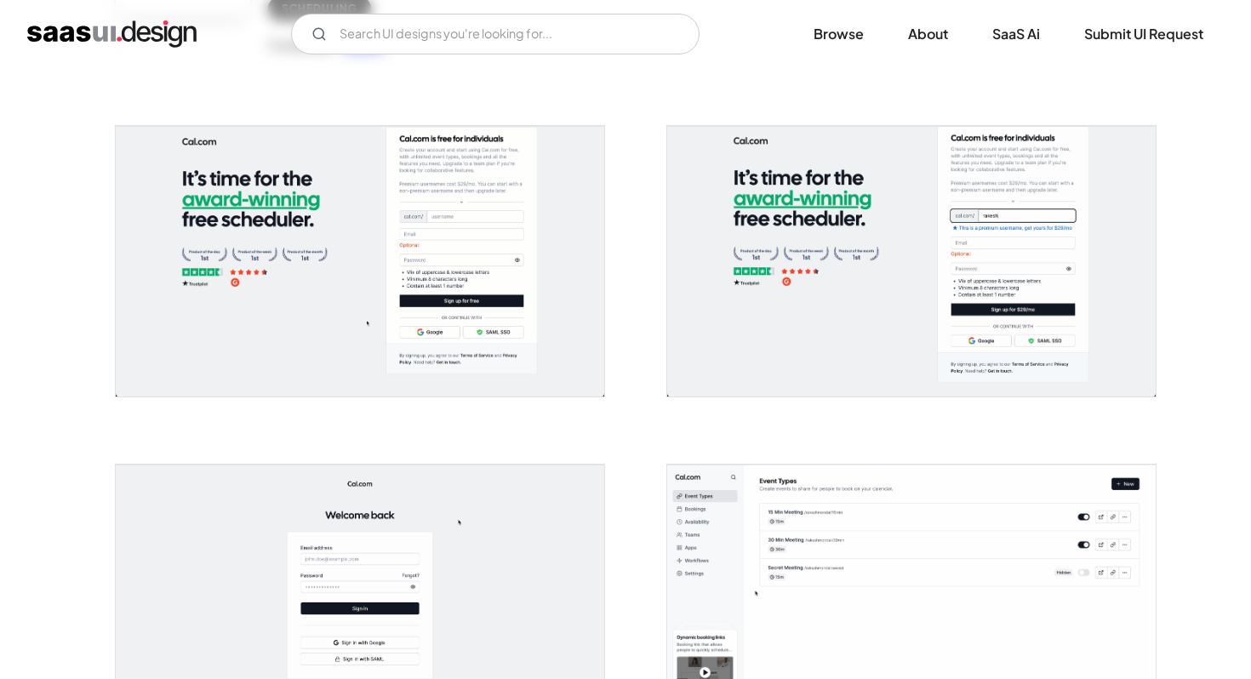
scroll to position [0, 0]
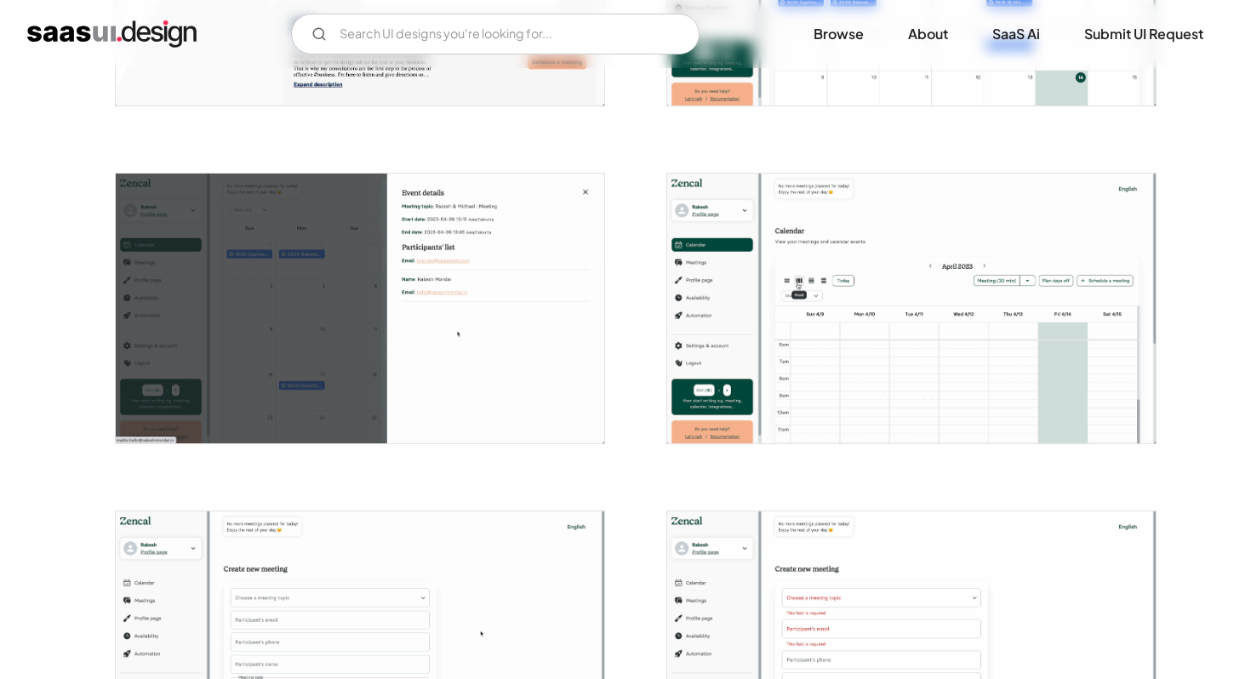
scroll to position [2099, 0]
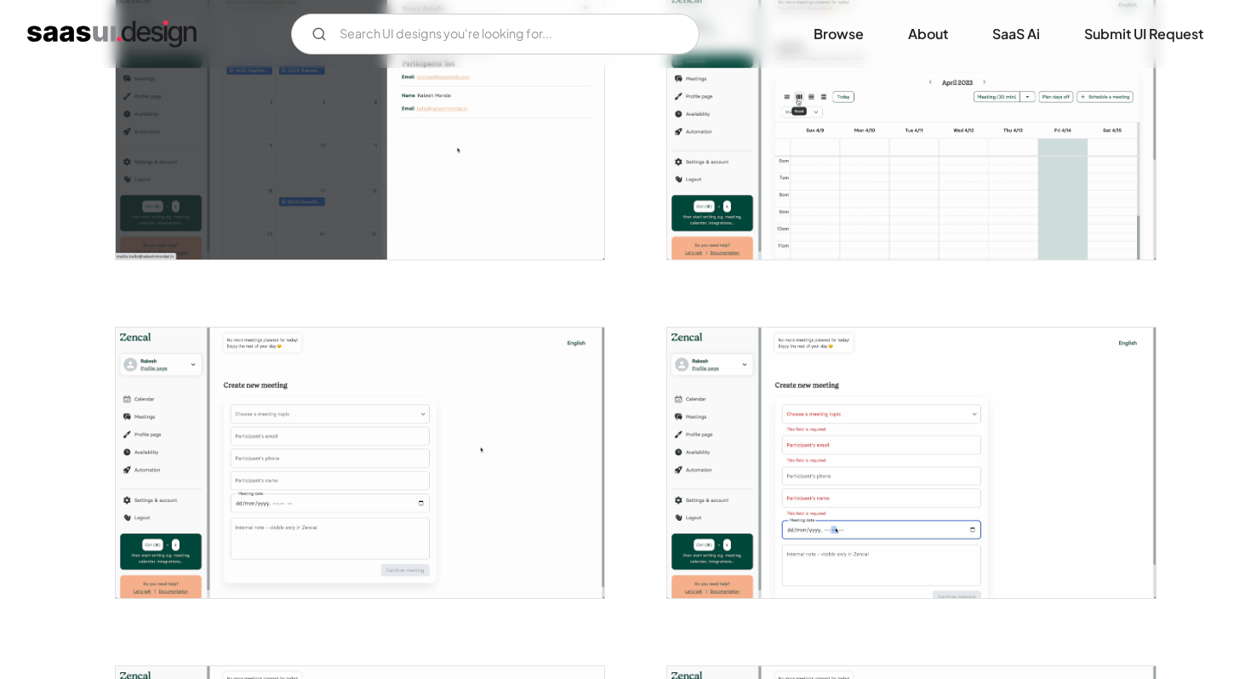
click at [581, 314] on div at bounding box center [349, 452] width 511 height 338
click at [532, 307] on div at bounding box center [349, 452] width 511 height 338
click at [512, 266] on div at bounding box center [349, 115] width 511 height 338
click at [784, 450] on img "open lightbox" at bounding box center [911, 463] width 489 height 270
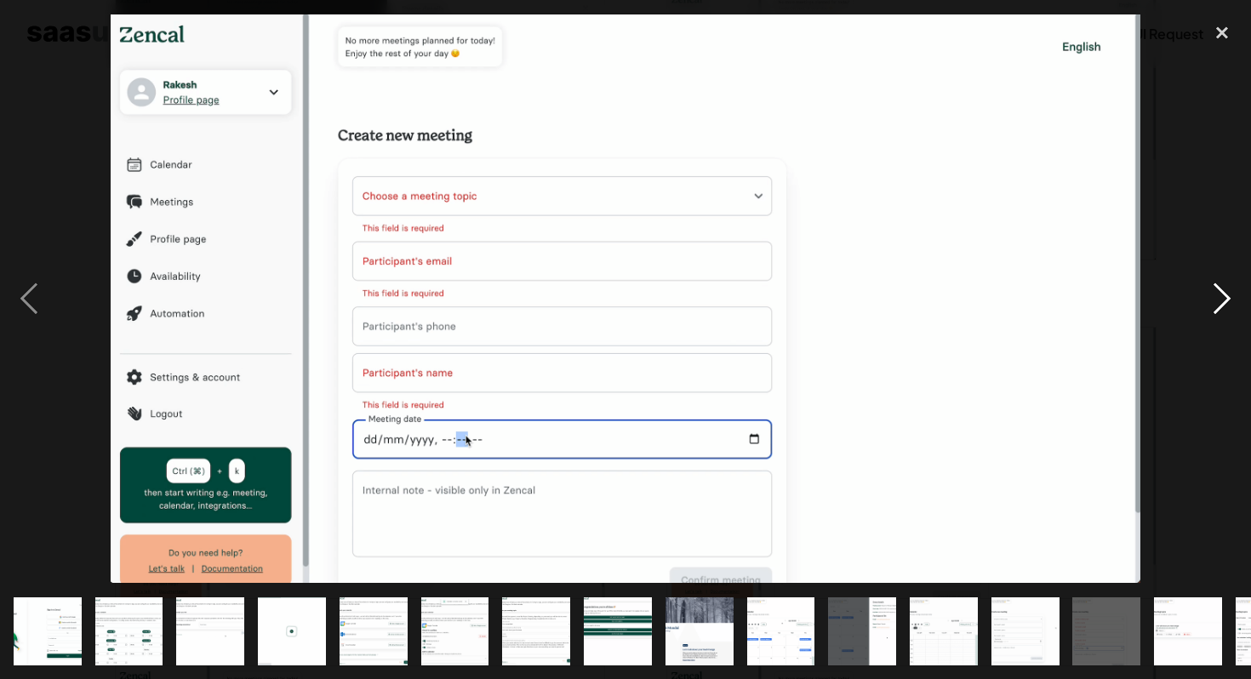
click at [1235, 294] on div "next image" at bounding box center [1223, 299] width 58 height 570
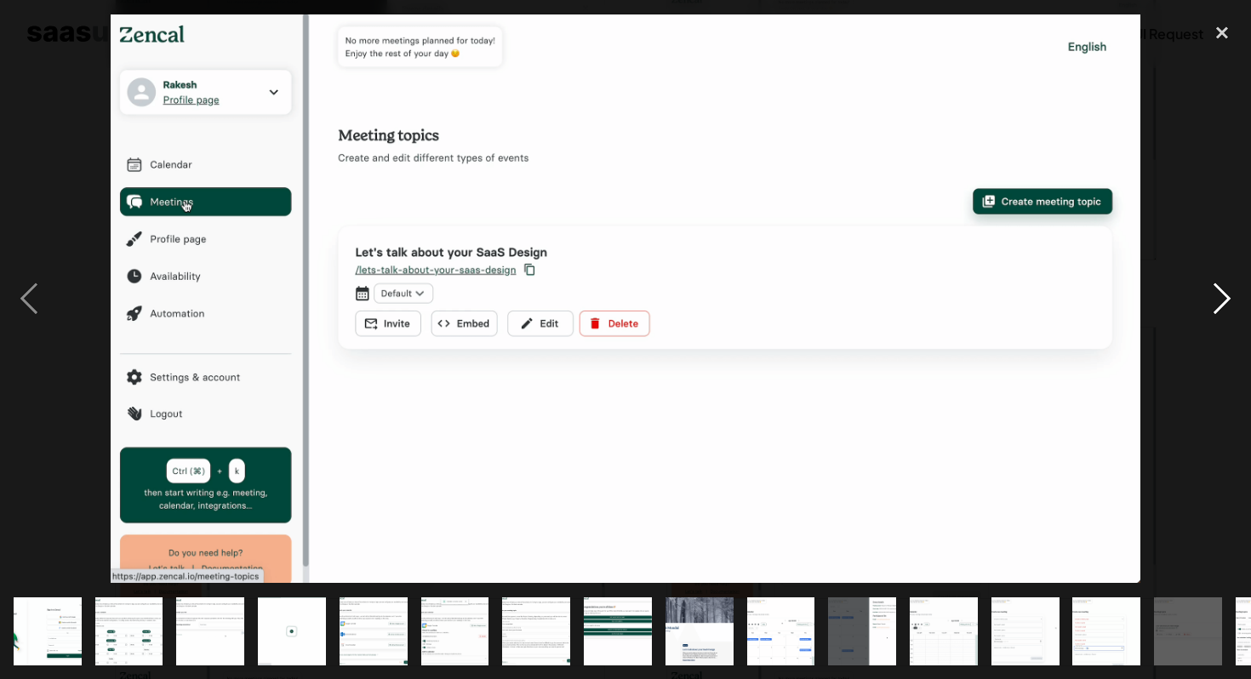
click at [1235, 294] on div "next image" at bounding box center [1223, 299] width 58 height 570
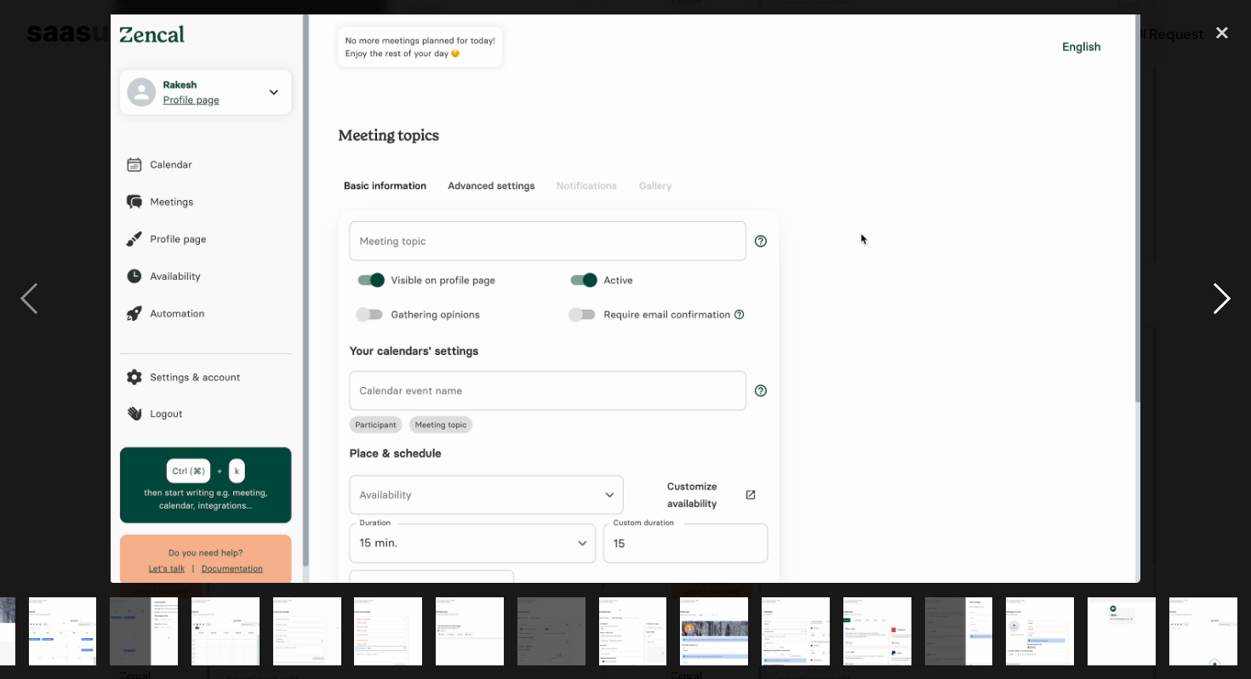
scroll to position [0, 719]
click at [1235, 294] on div "next image" at bounding box center [1223, 299] width 58 height 570
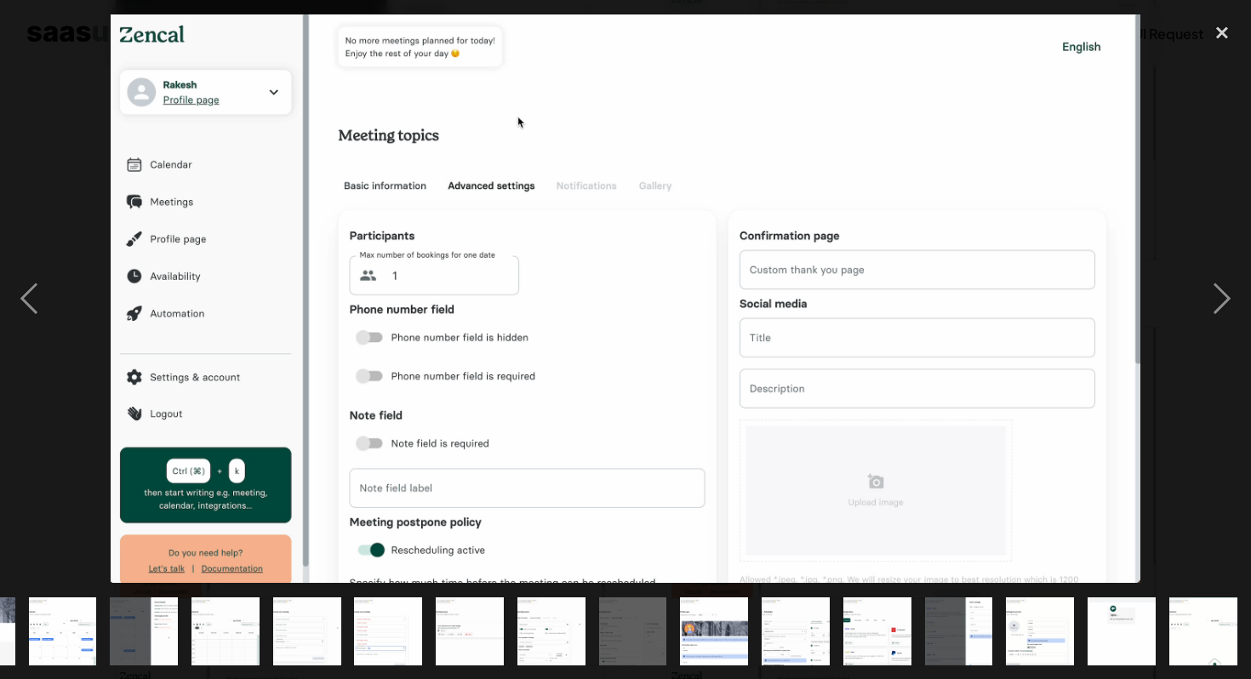
drag, startPoint x: 1235, startPoint y: 294, endPoint x: 1188, endPoint y: 230, distance: 79.7
click at [1187, 231] on div at bounding box center [625, 299] width 1251 height 570
click at [1219, 180] on div "next image" at bounding box center [1223, 299] width 58 height 570
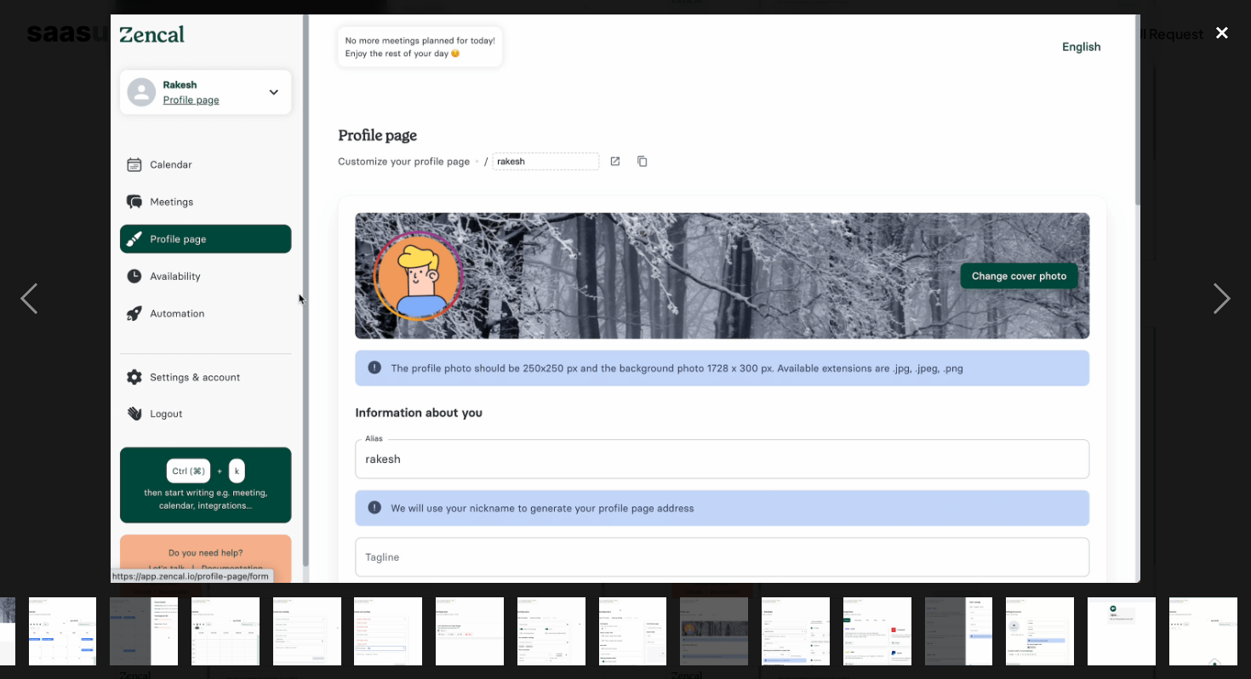
click at [1224, 36] on div "close lightbox" at bounding box center [1223, 32] width 58 height 37
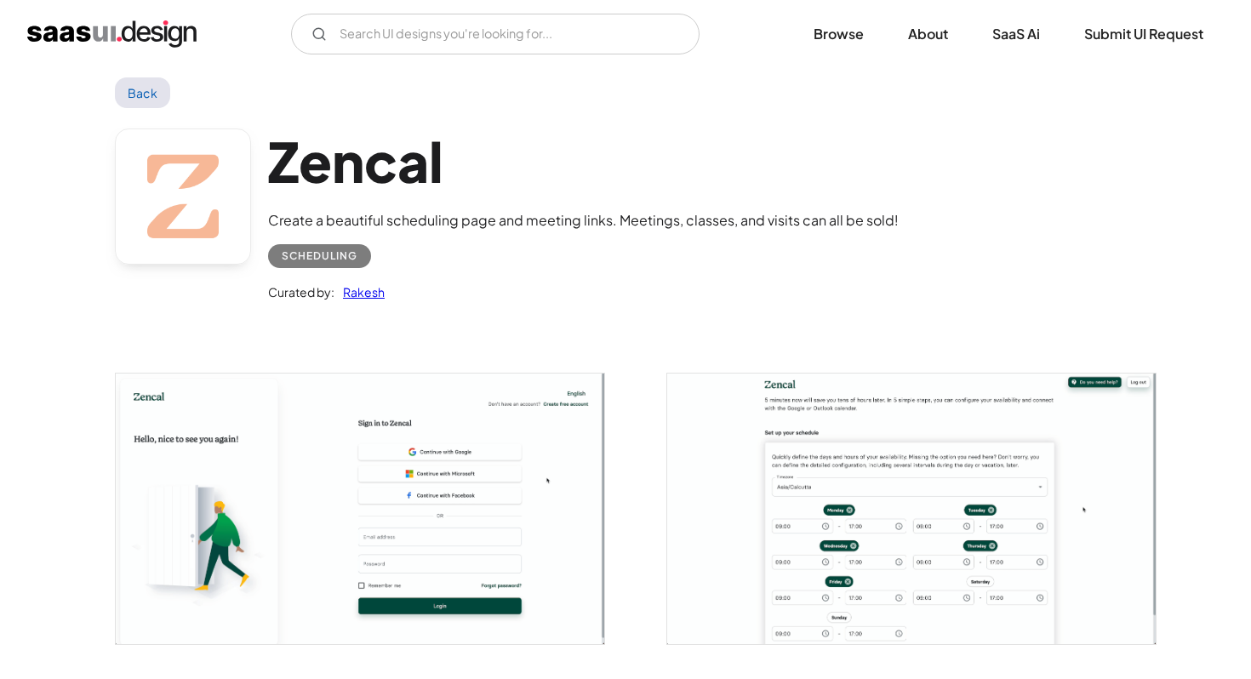
scroll to position [0, 0]
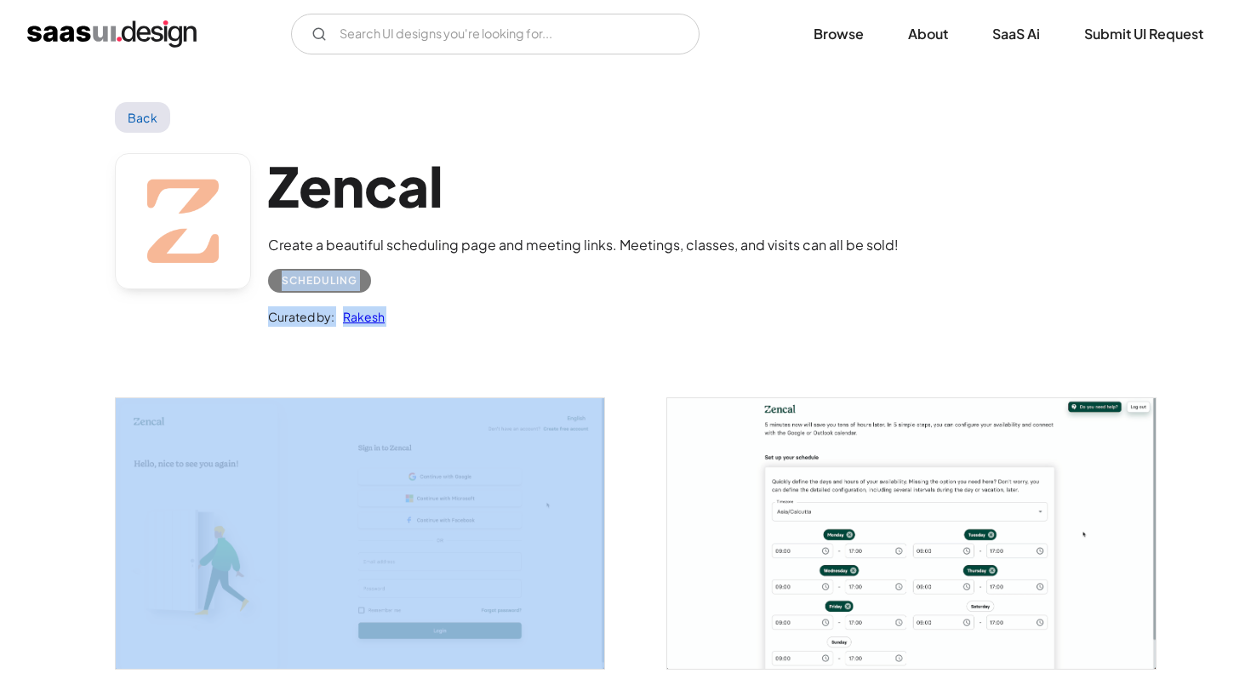
drag, startPoint x: 988, startPoint y: 250, endPoint x: 1104, endPoint y: 390, distance: 181.9
click at [1114, 336] on div "Zencal Create a beautiful scheduling page and meeting links. Meetings, classes,…" at bounding box center [626, 244] width 1022 height 222
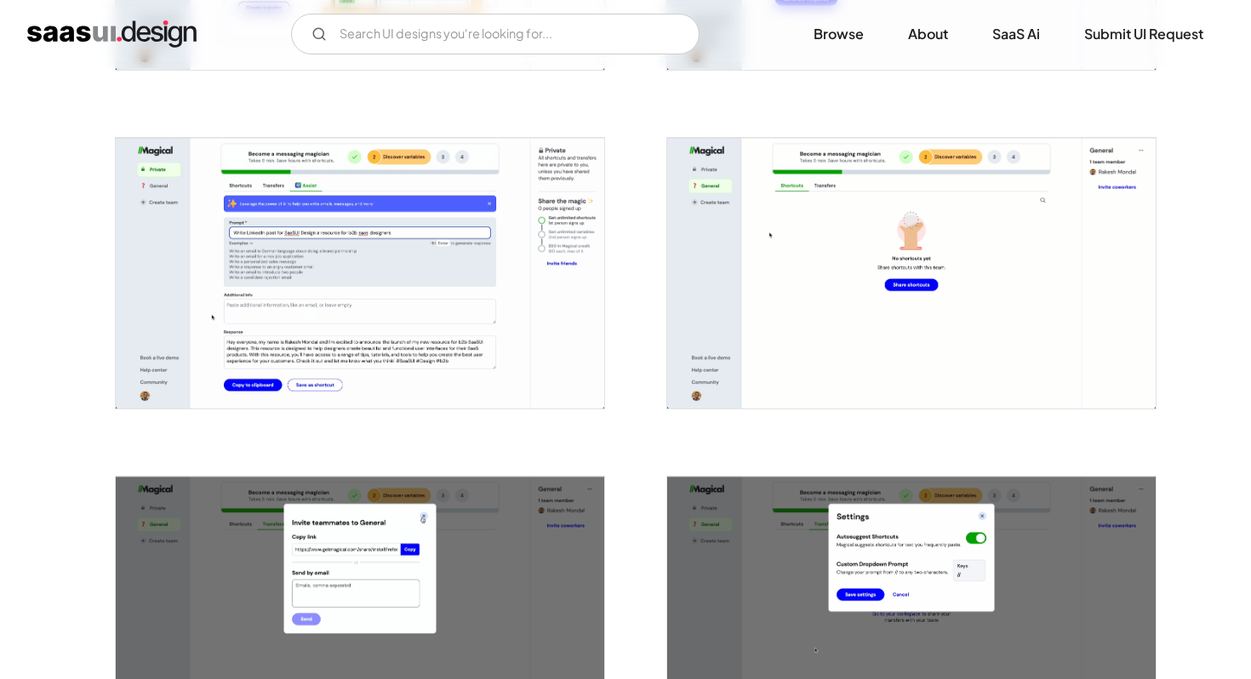
scroll to position [2723, 0]
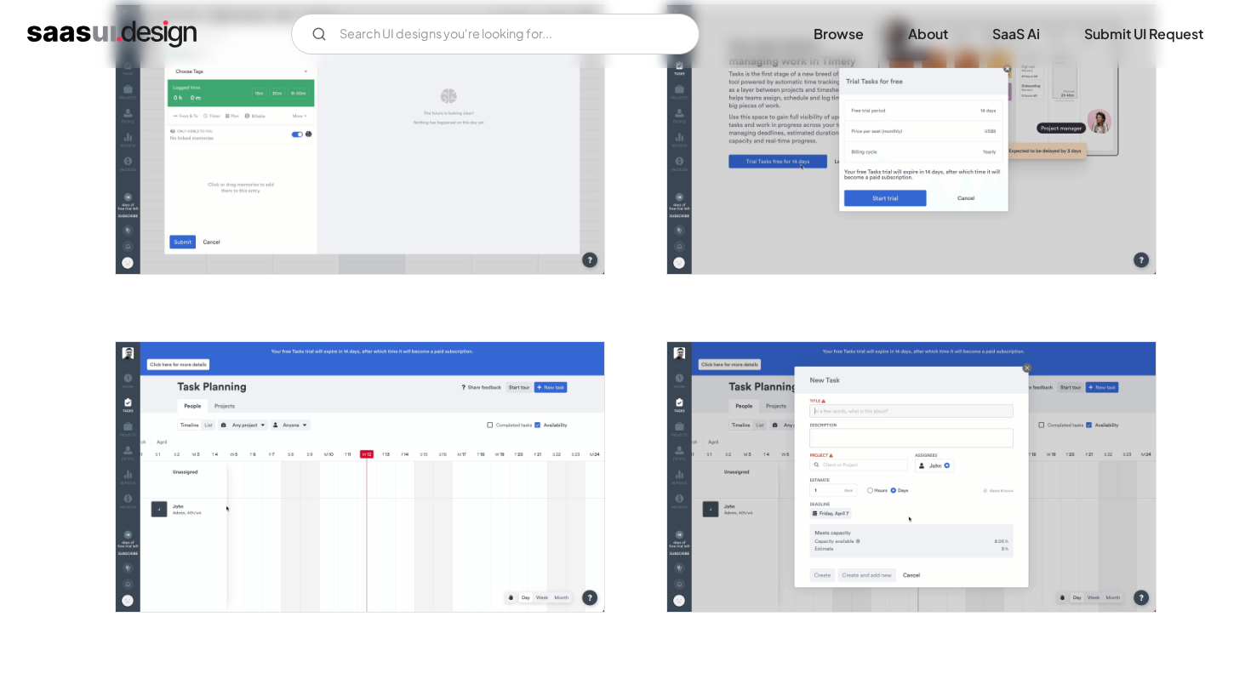
scroll to position [2998, 0]
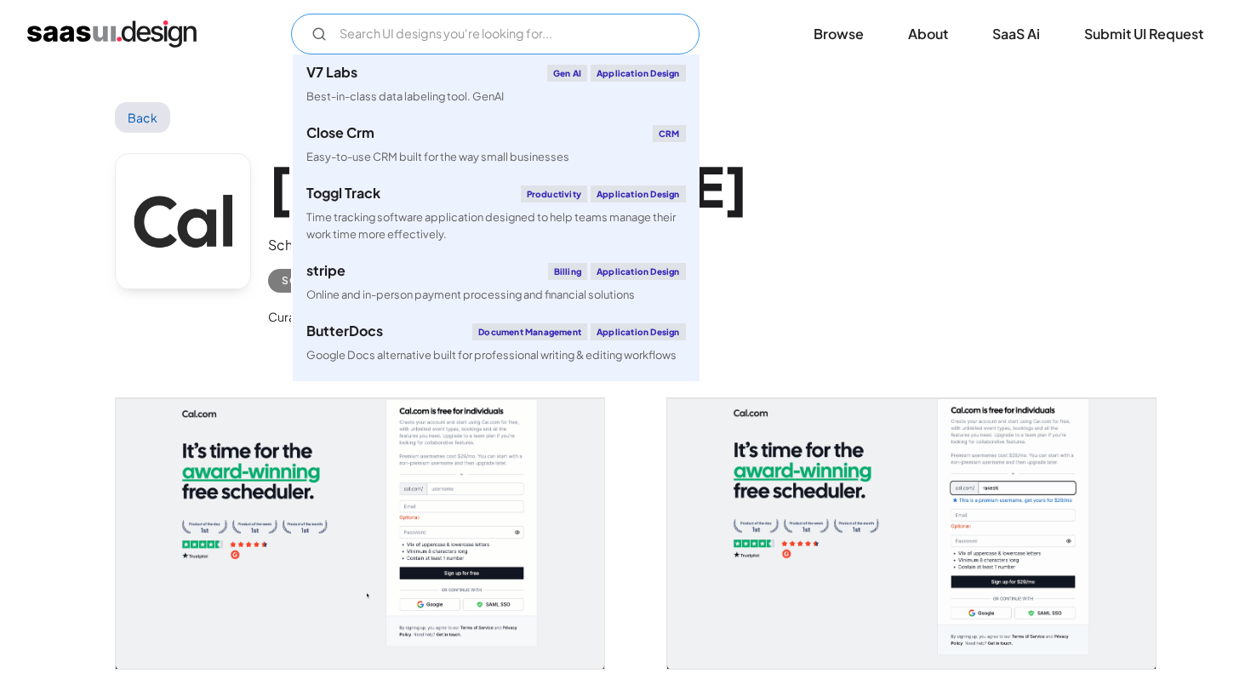
click at [504, 28] on input "Email Form" at bounding box center [495, 34] width 409 height 41
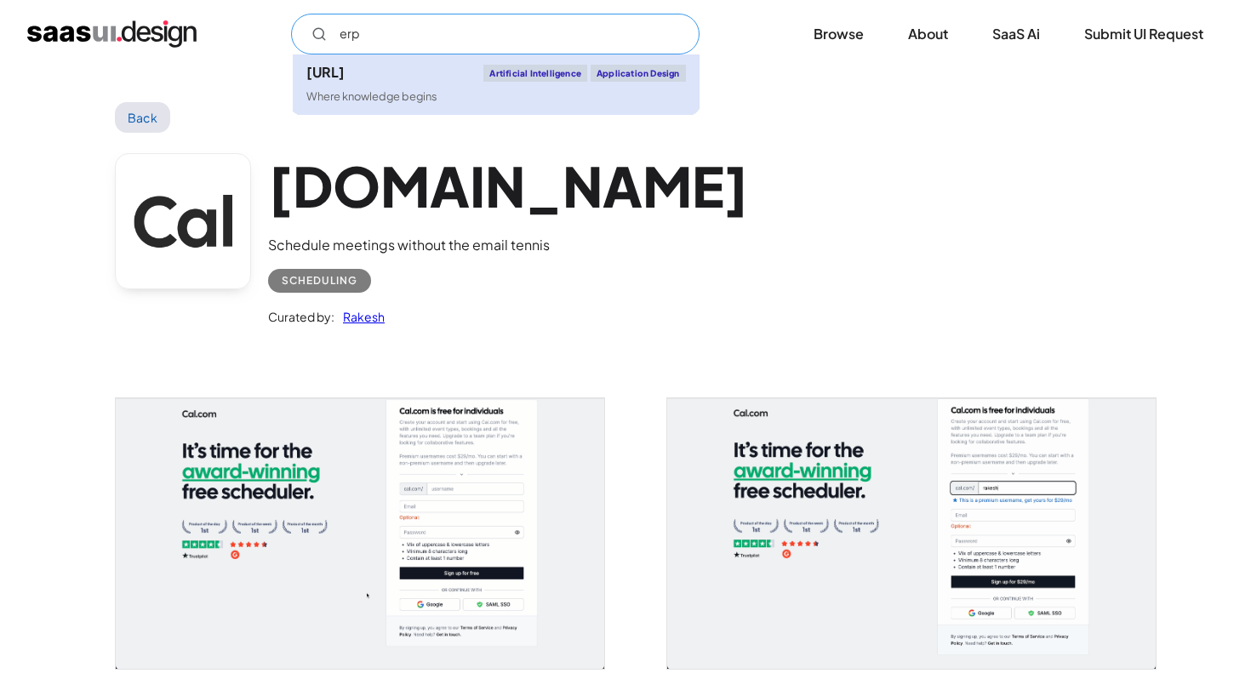
click at [627, 106] on link "[URL] Artificial Intelligence Application Design Where knowledge begins" at bounding box center [496, 84] width 407 height 60
type input "erp"
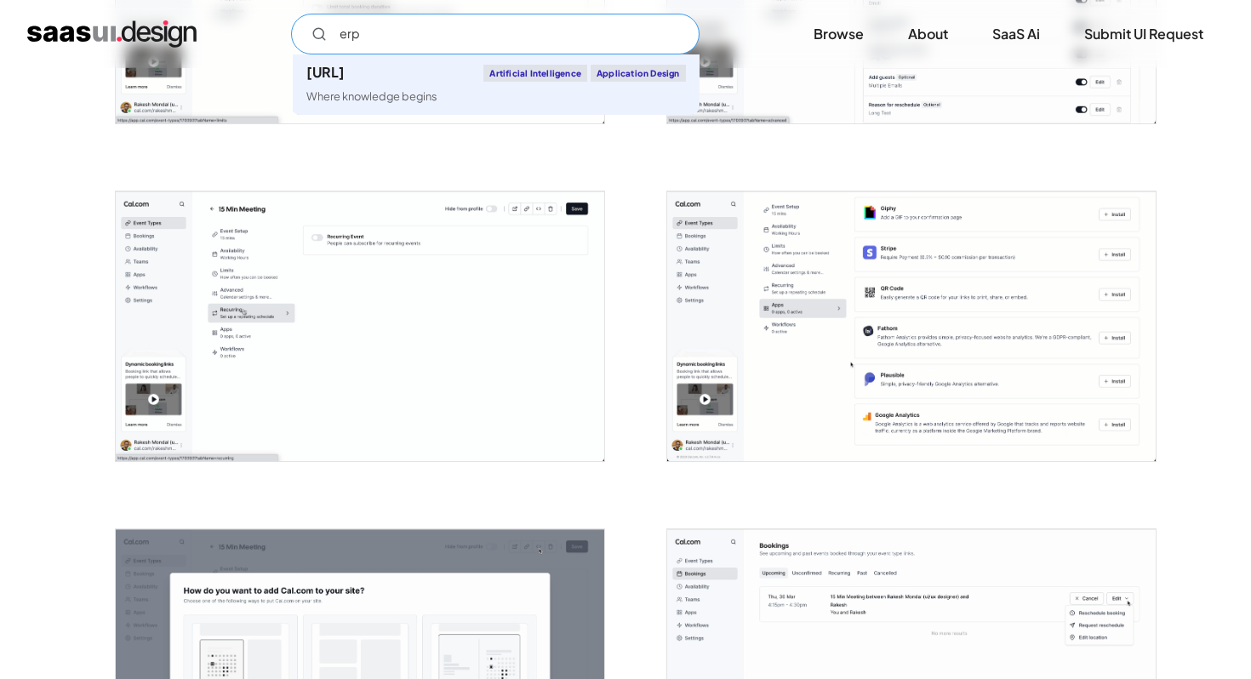
scroll to position [1858, 0]
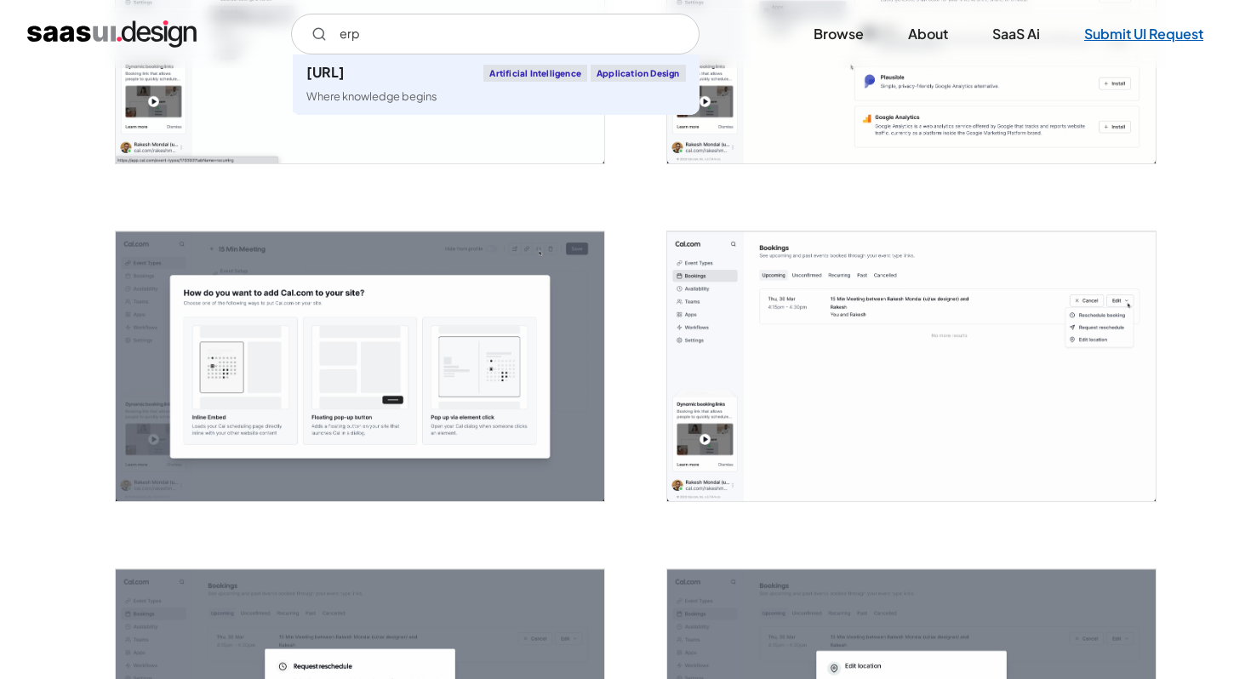
click at [1131, 30] on link "Submit UI Request" at bounding box center [1144, 33] width 160 height 37
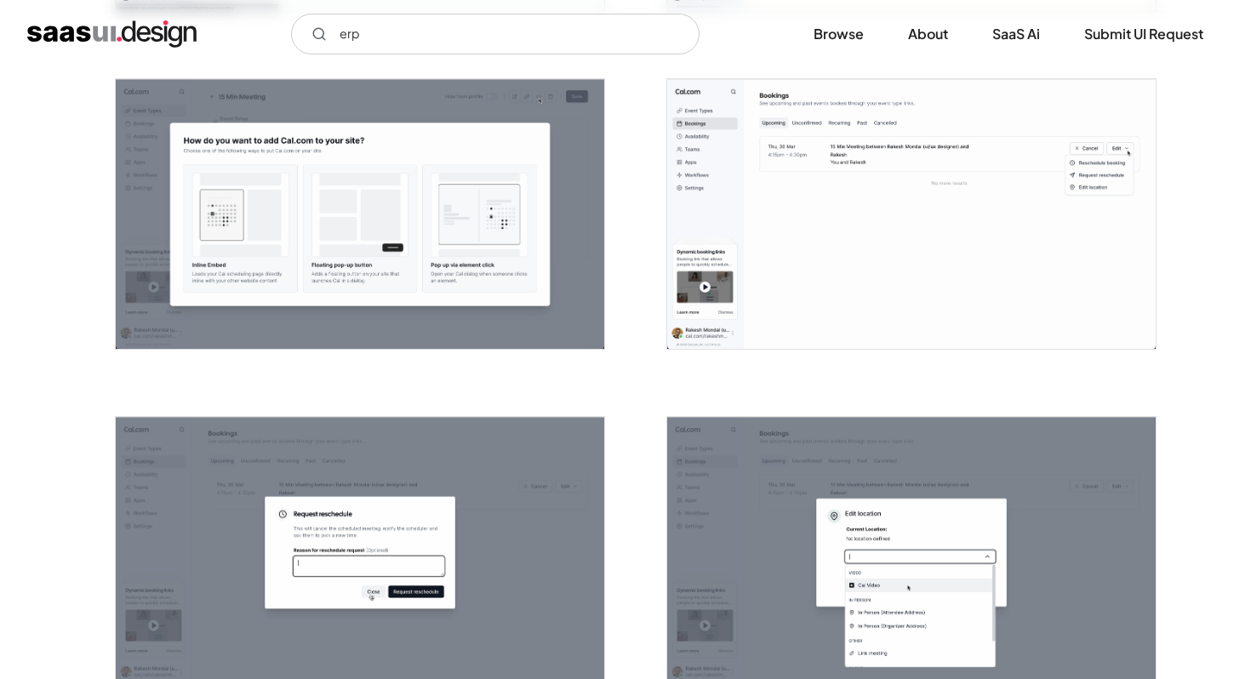
scroll to position [2149, 0]
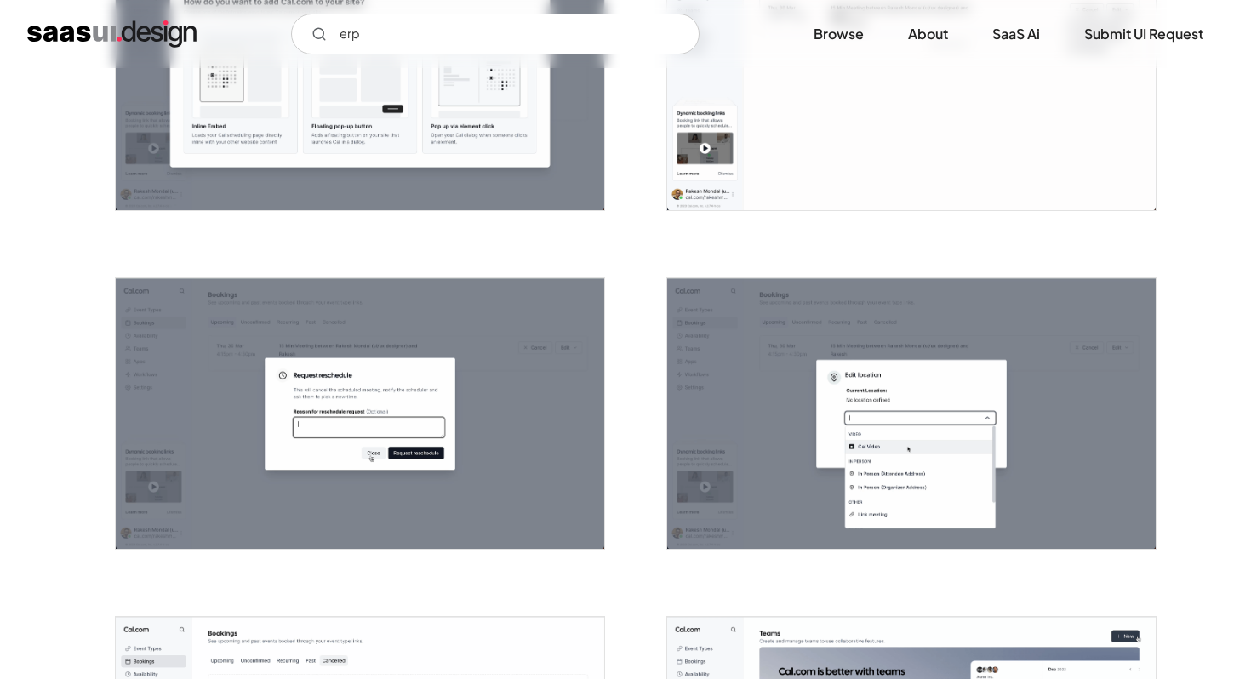
click at [707, 183] on img "open lightbox" at bounding box center [911, 75] width 489 height 270
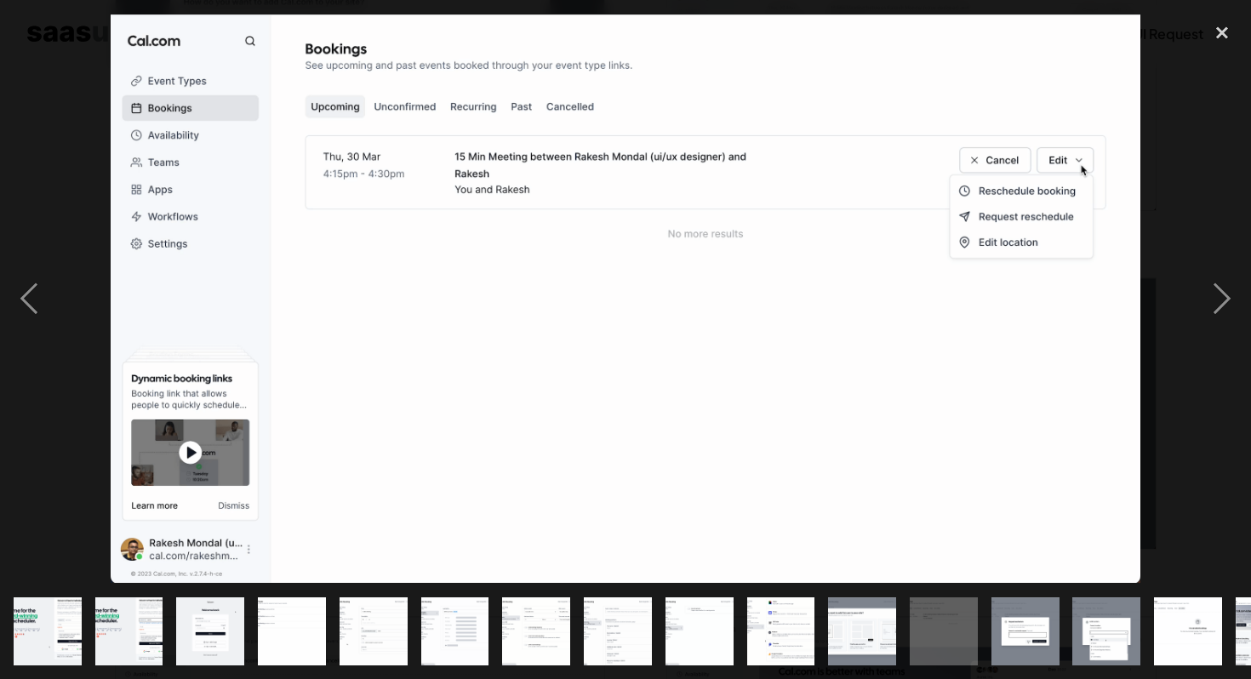
click at [893, 635] on img "show item 11 of 25" at bounding box center [862, 632] width 123 height 68
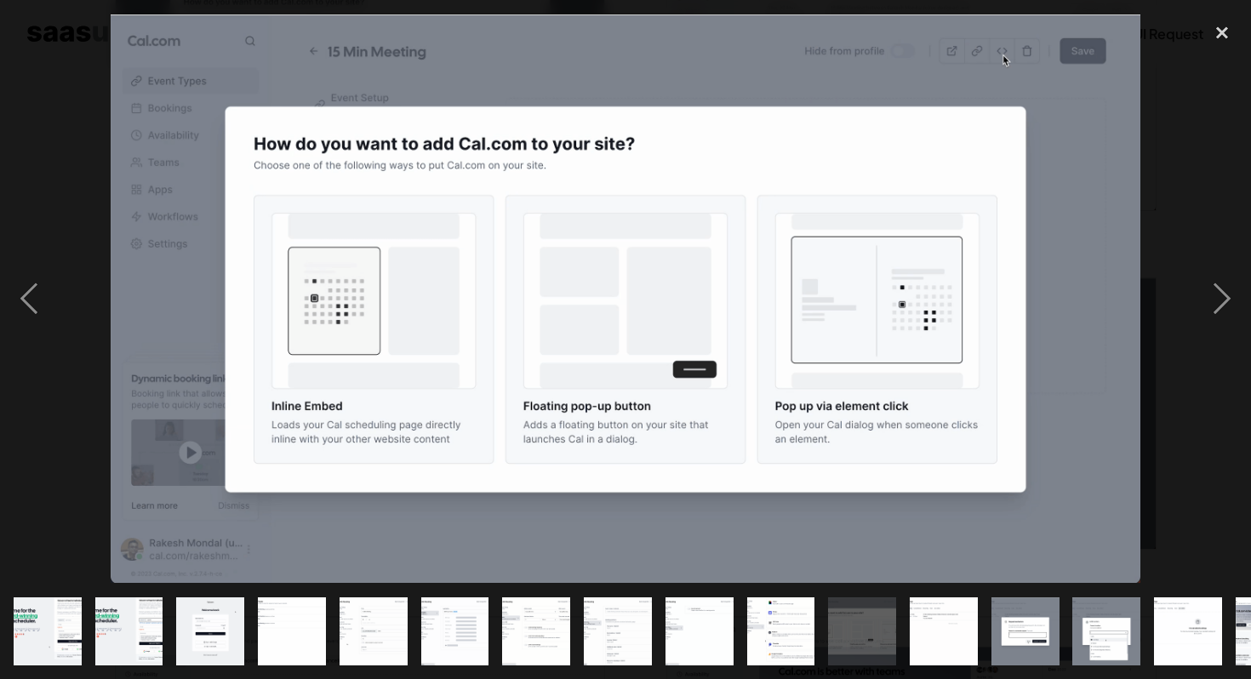
click at [988, 632] on div "show item 13 of 25" at bounding box center [1026, 631] width 82 height 95
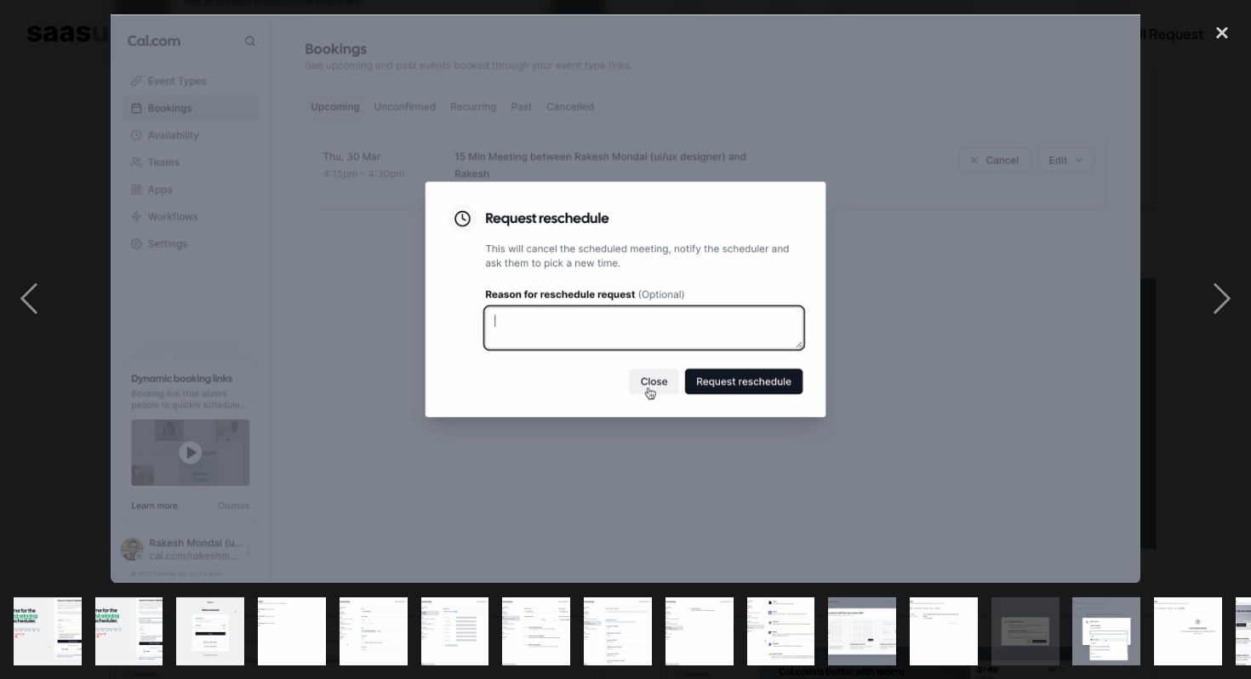
click at [1053, 628] on img "show item 13 of 25" at bounding box center [1025, 632] width 123 height 68
click at [1114, 616] on img "show item 14 of 25" at bounding box center [1106, 632] width 123 height 68
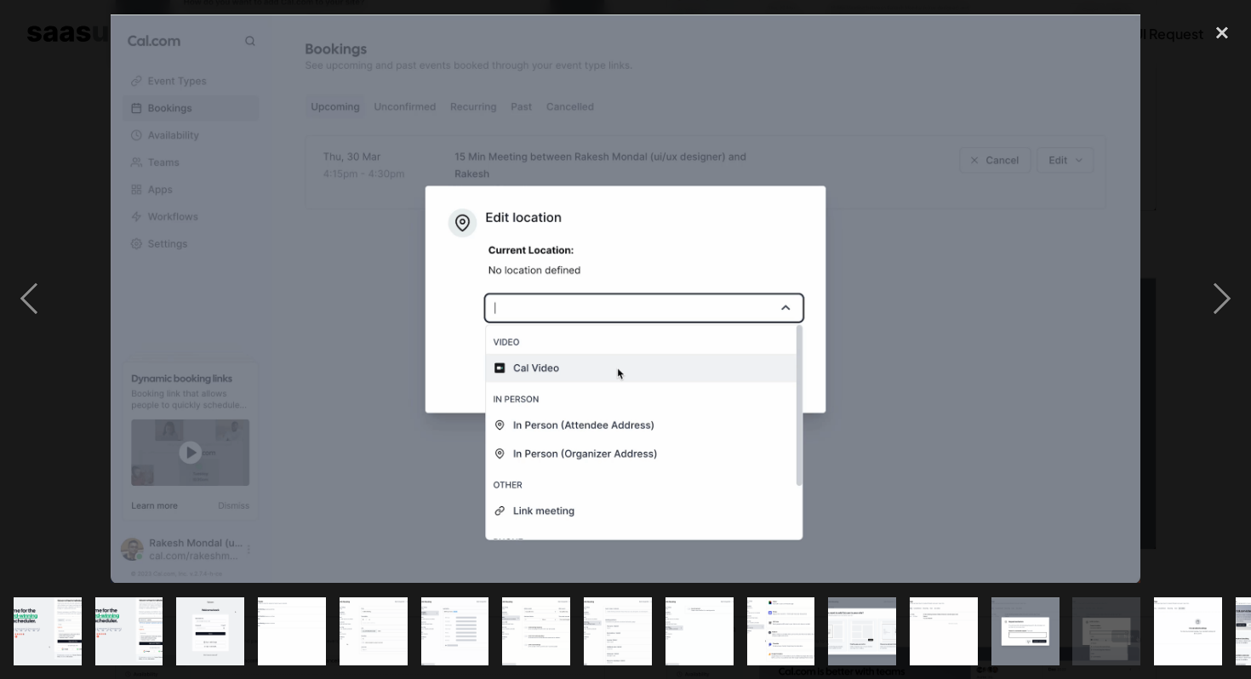
click at [1162, 610] on img "show item 15 of 25" at bounding box center [1188, 632] width 123 height 68
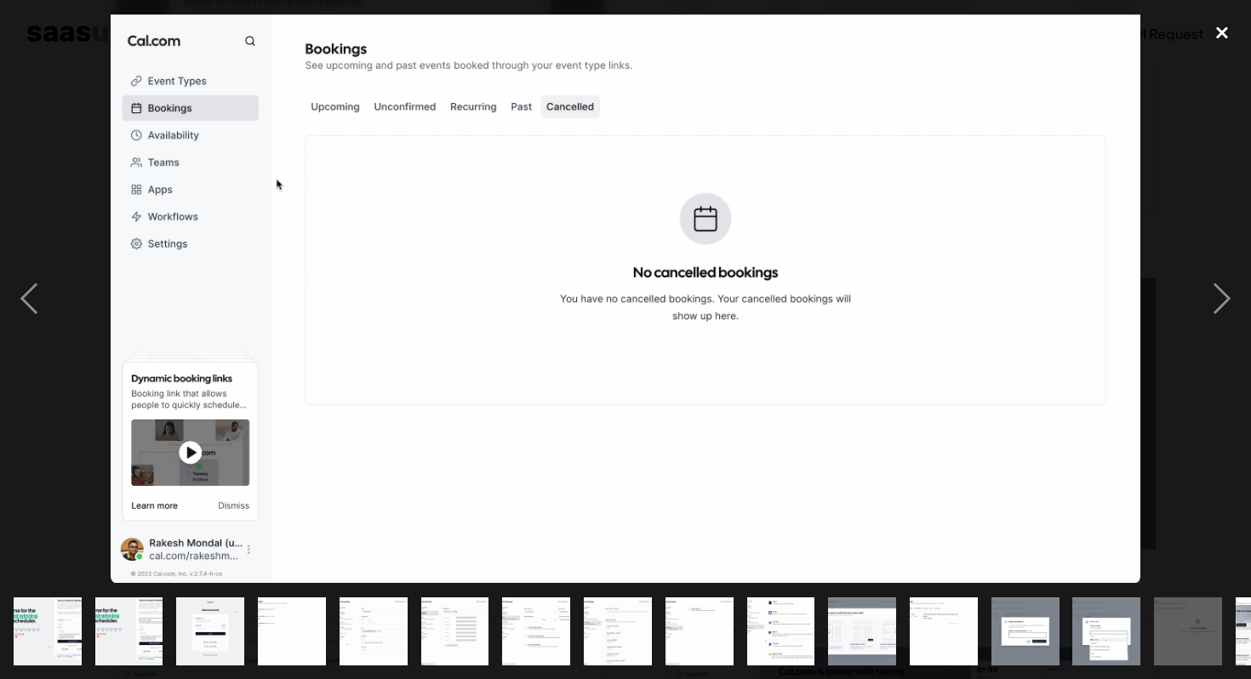
click at [1228, 32] on div "close lightbox" at bounding box center [1223, 32] width 58 height 37
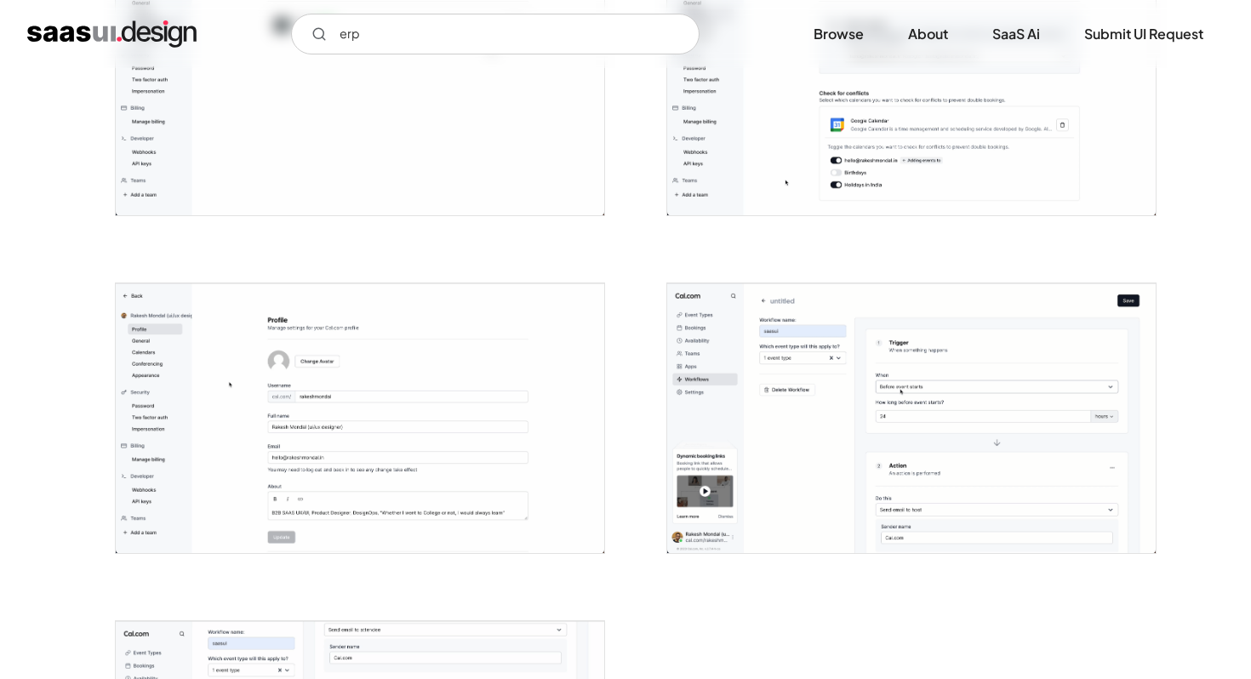
scroll to position [4659, 0]
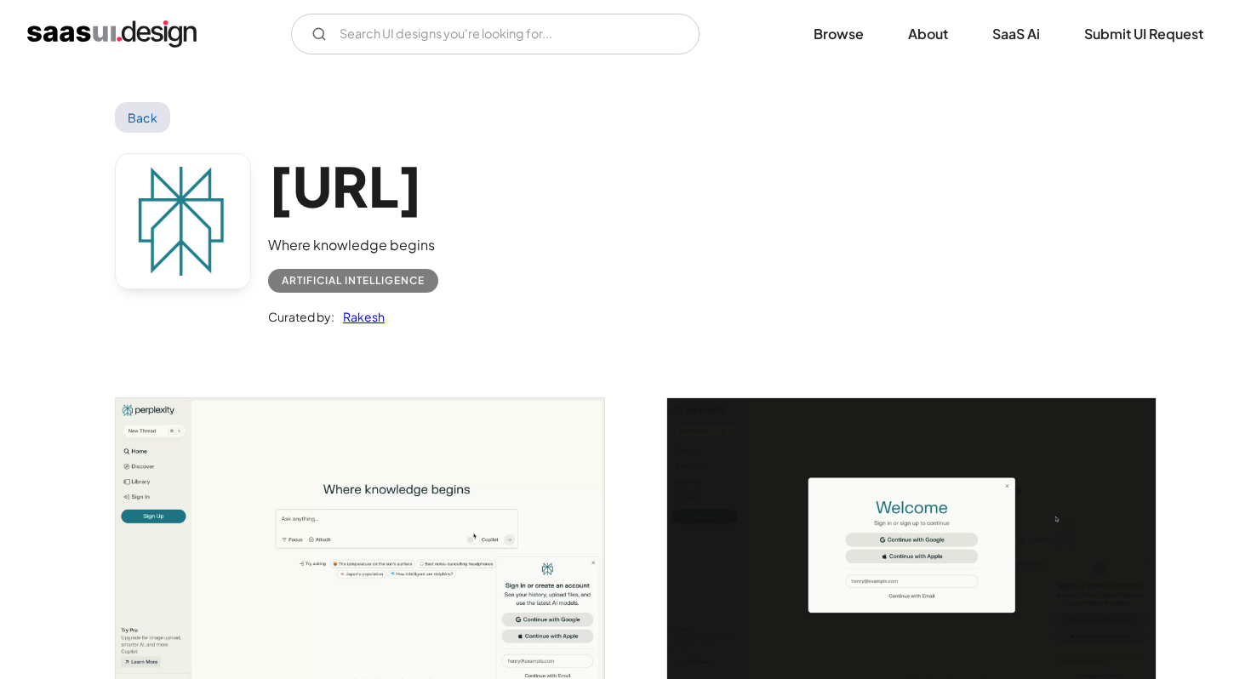
click at [161, 29] on img "home" at bounding box center [111, 33] width 169 height 27
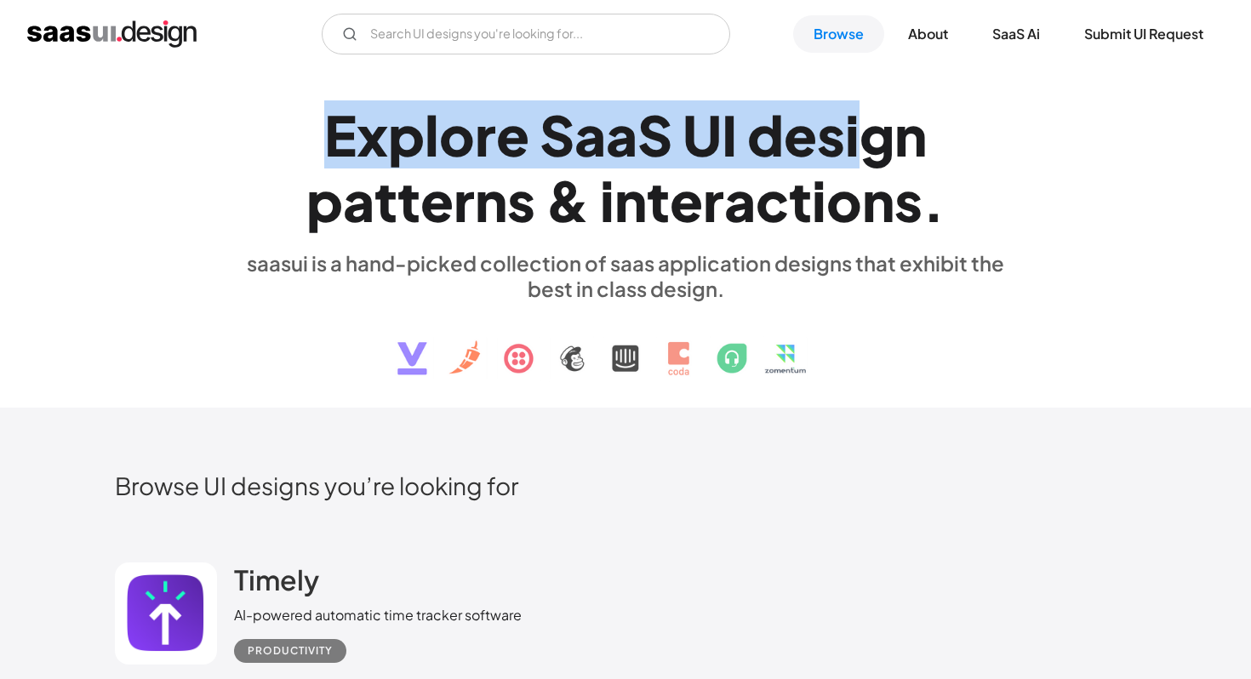
drag, startPoint x: 328, startPoint y: 138, endPoint x: 871, endPoint y: 157, distance: 543.5
click at [871, 157] on h1 "E x p l o r e S a a S U I d e s i g n p a t t e r n s & i n t e r a c t i o n s…" at bounding box center [625, 167] width 783 height 131
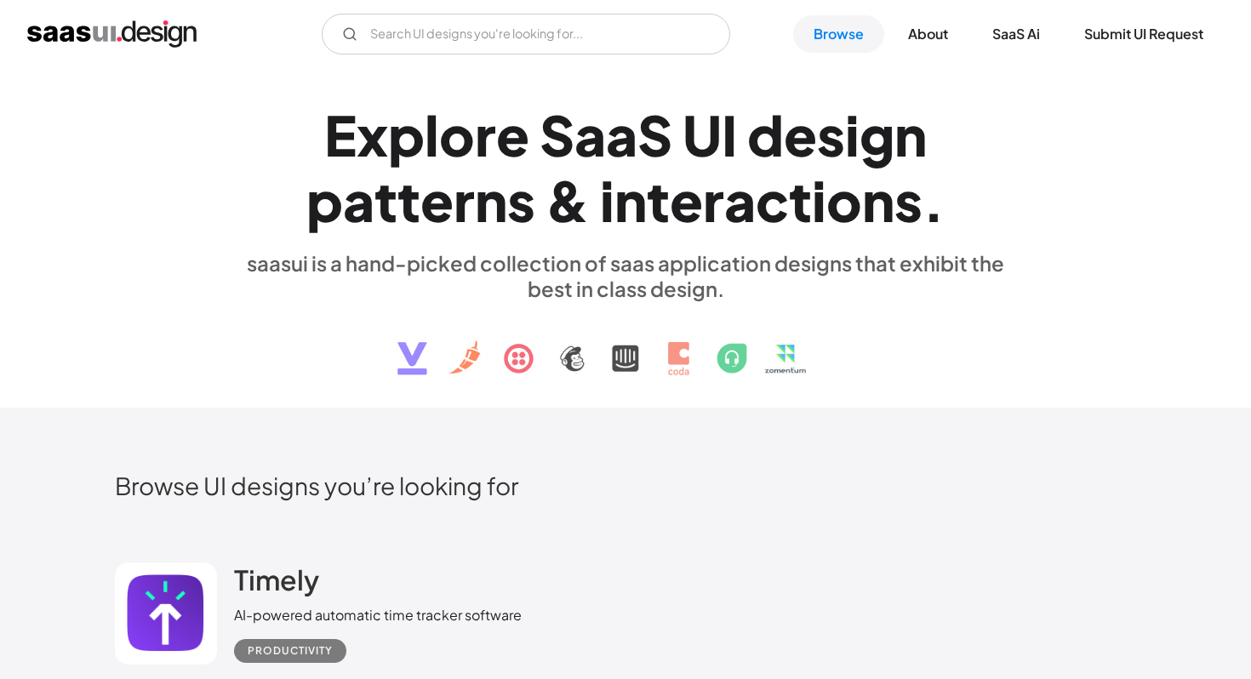
click at [644, 159] on div "S" at bounding box center [655, 135] width 35 height 66
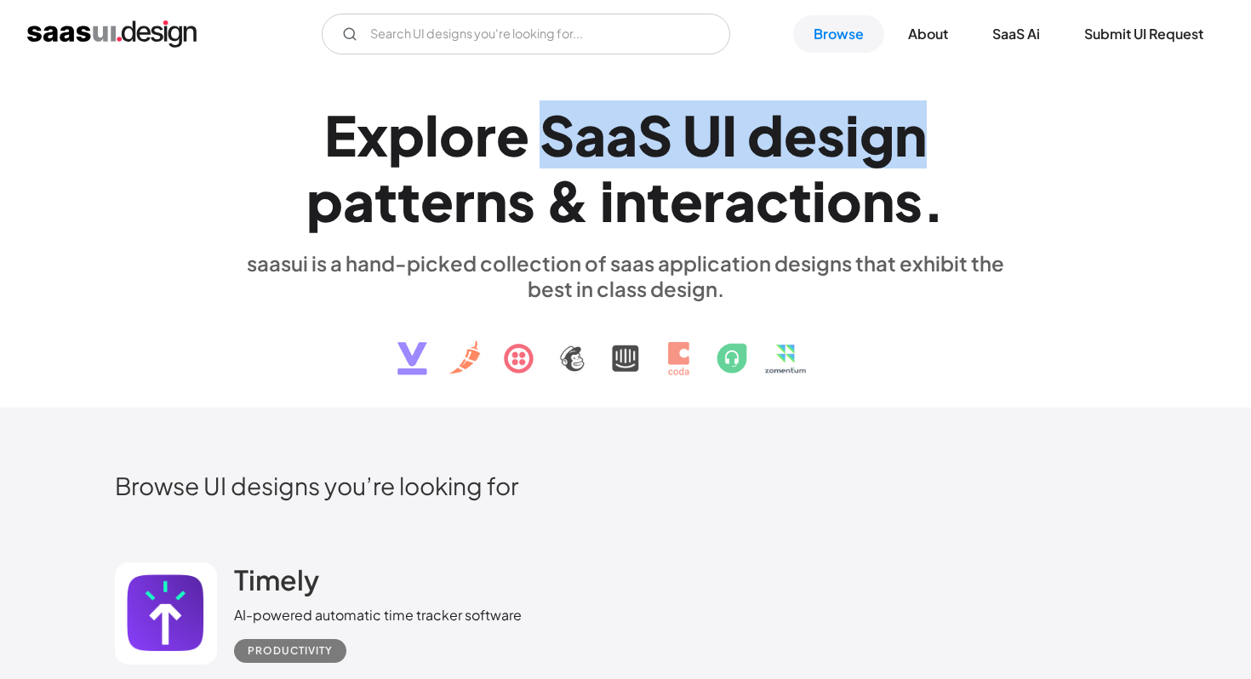
drag, startPoint x: 535, startPoint y: 130, endPoint x: 930, endPoint y: 141, distance: 395.2
click at [930, 141] on h1 "E x p l o r e S a a S U I d e s i g n p a t t e r n s & i n t e r a c t i o n s…" at bounding box center [625, 167] width 783 height 131
copy h1 "S a a S U I d e s i g n"
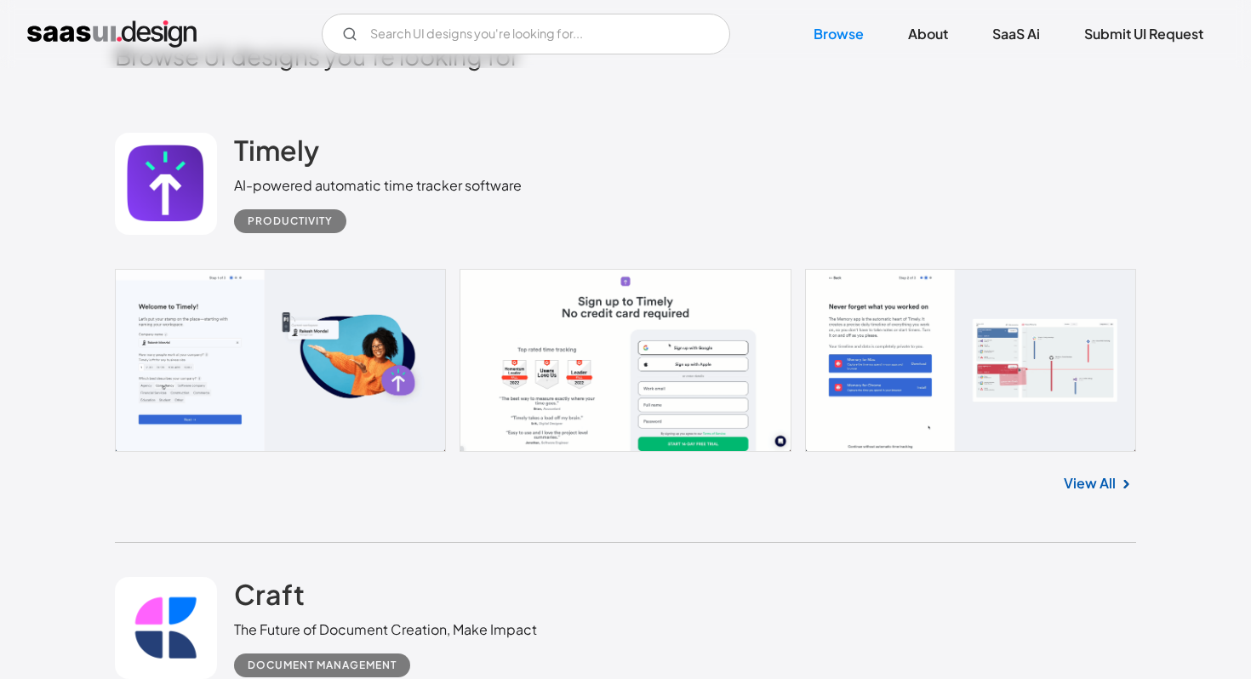
scroll to position [329, 0]
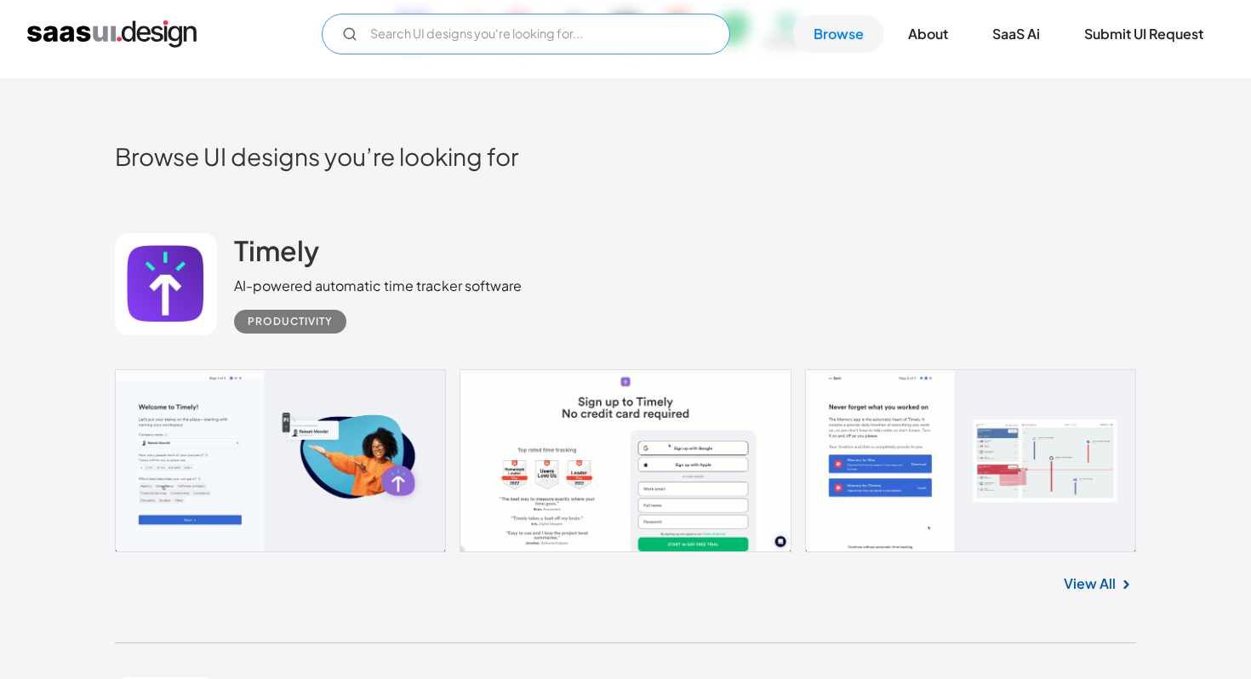
click at [571, 36] on input "Email Form" at bounding box center [526, 34] width 409 height 41
type input "s"
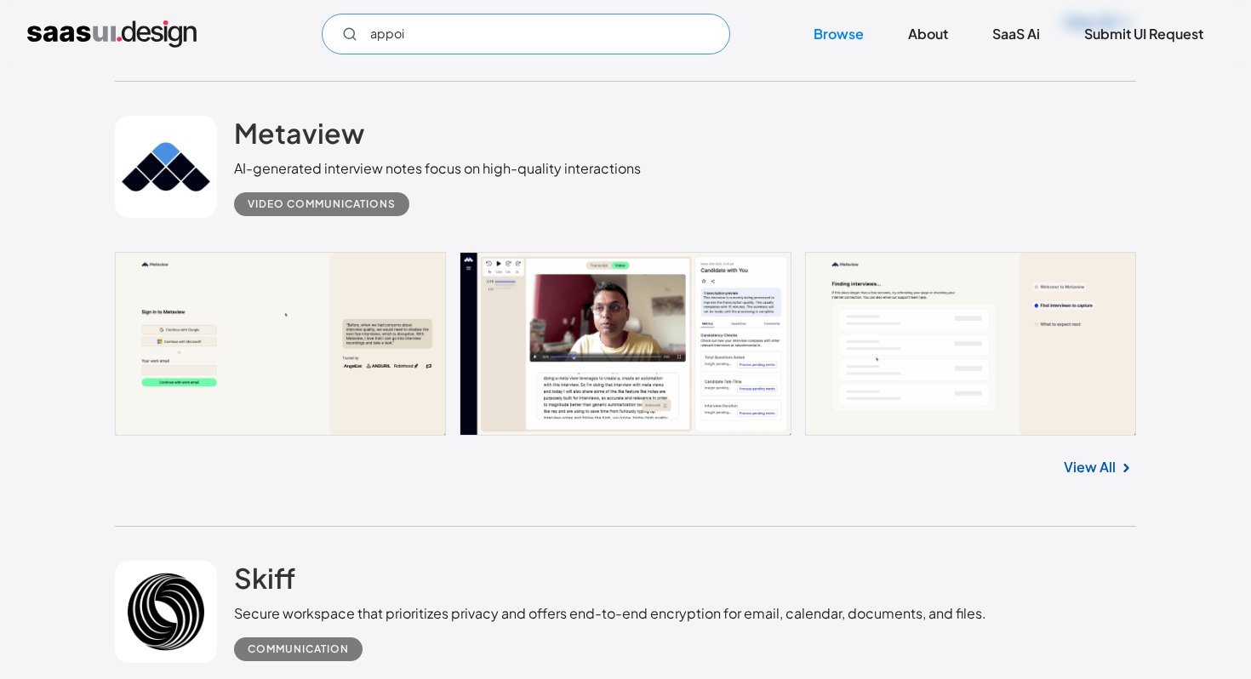
scroll to position [2971, 0]
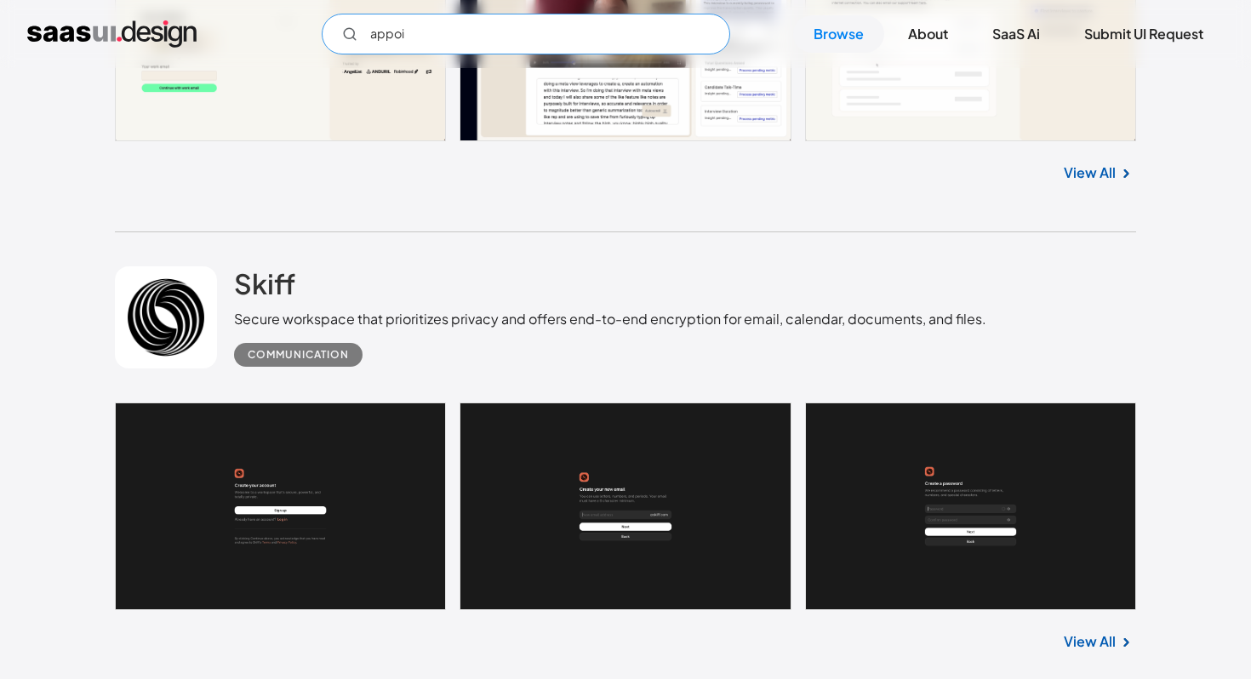
type input "appoi"
click at [407, 486] on link at bounding box center [626, 507] width 1022 height 208
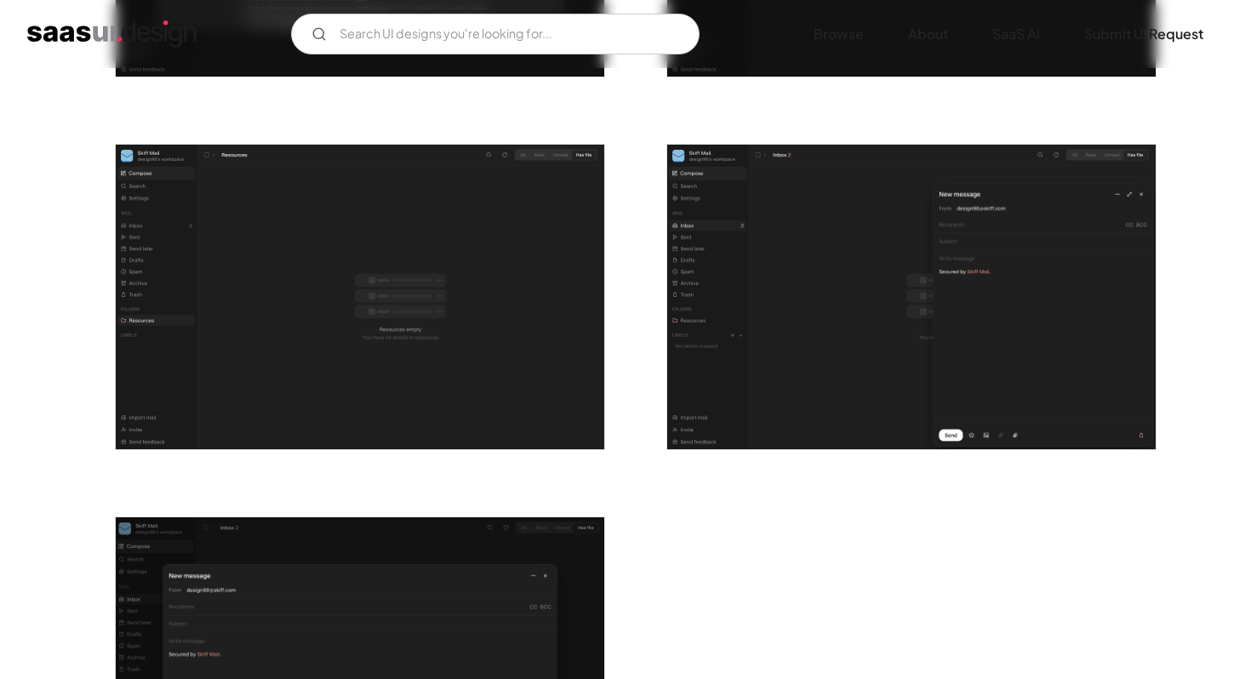
scroll to position [3628, 0]
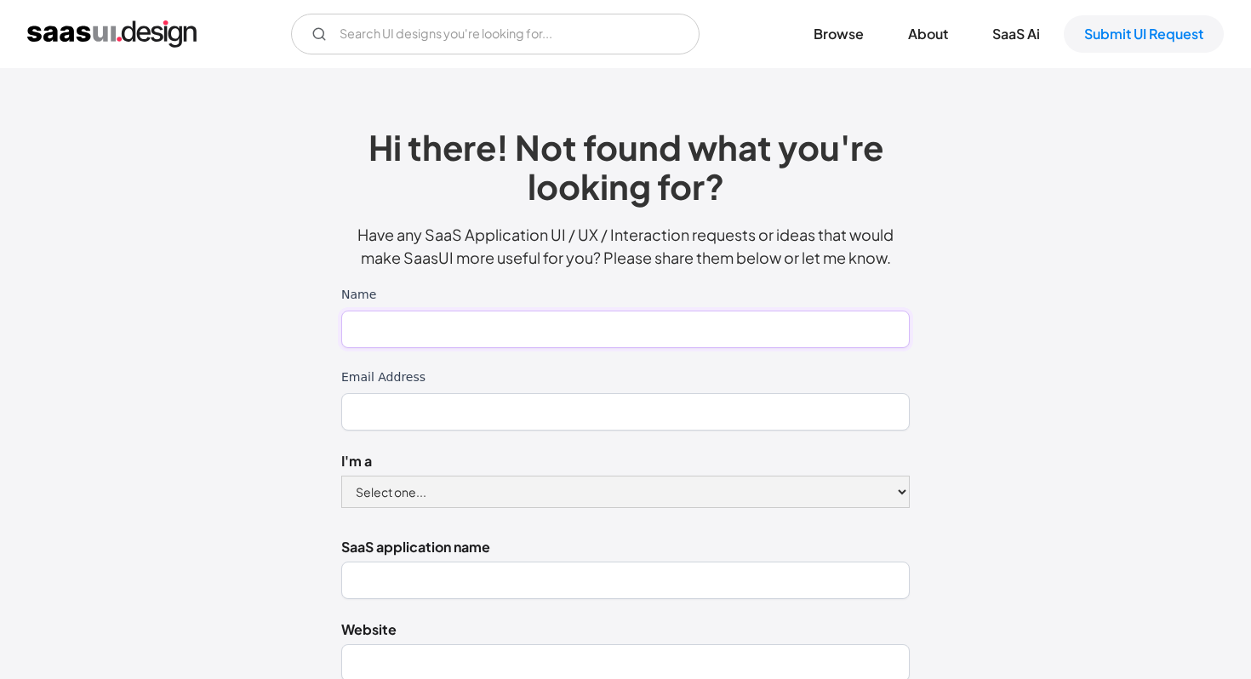
click at [719, 324] on input "Name" at bounding box center [625, 329] width 569 height 37
type input "[PERSON_NAME]"
click at [485, 413] on input "Email Address" at bounding box center [625, 411] width 569 height 37
type input "[EMAIL_ADDRESS][DOMAIN_NAME]"
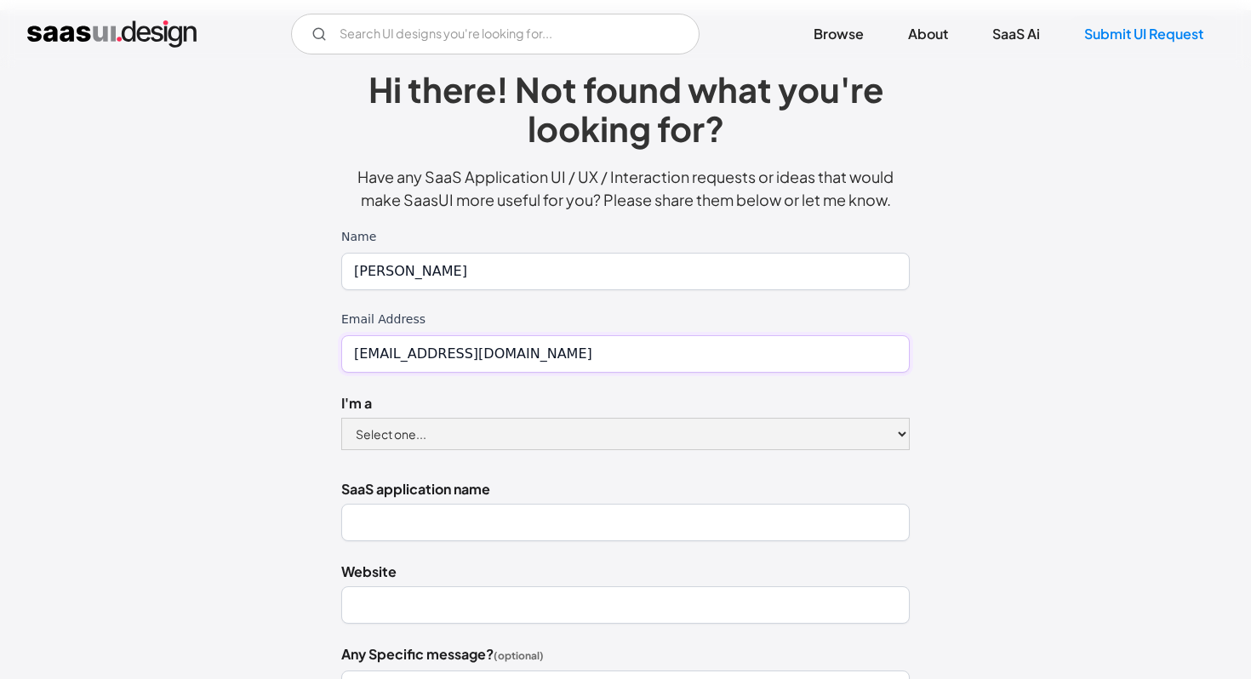
scroll to position [80, 0]
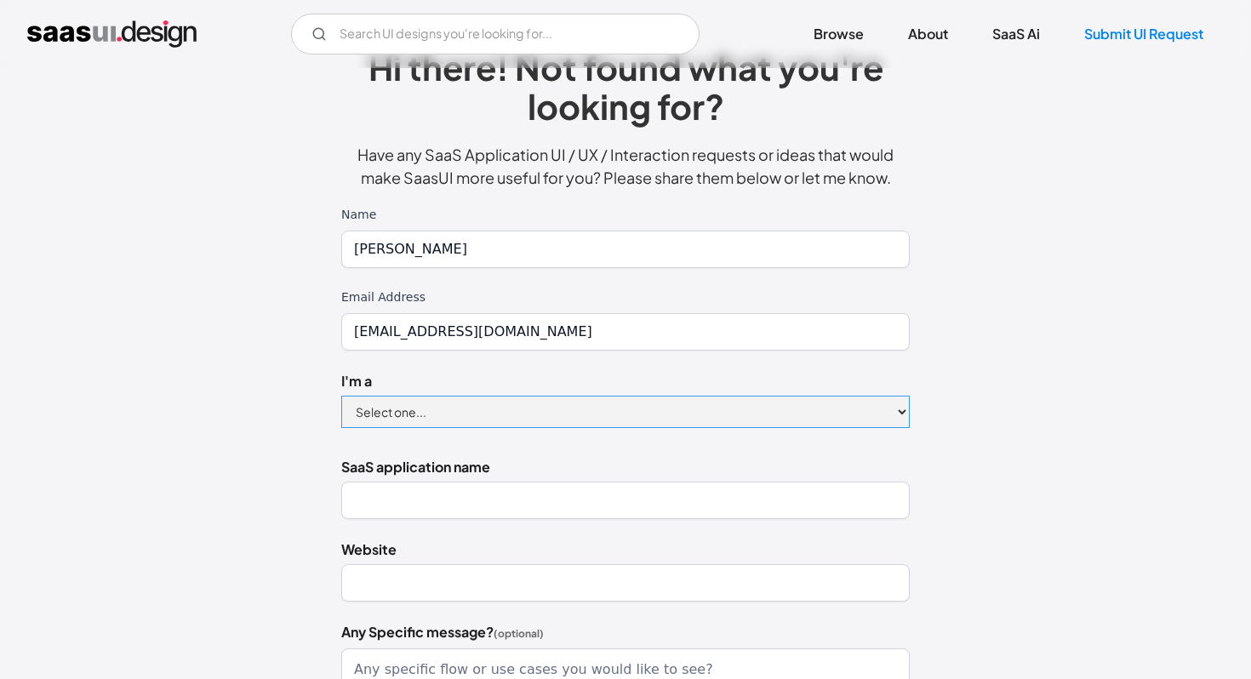
click at [490, 397] on select "Select one... Designer Product Manager Founder" at bounding box center [625, 412] width 569 height 32
select select "Product Manager"
click at [341, 396] on select "Select one... Designer Product Manager Founder" at bounding box center [625, 412] width 569 height 32
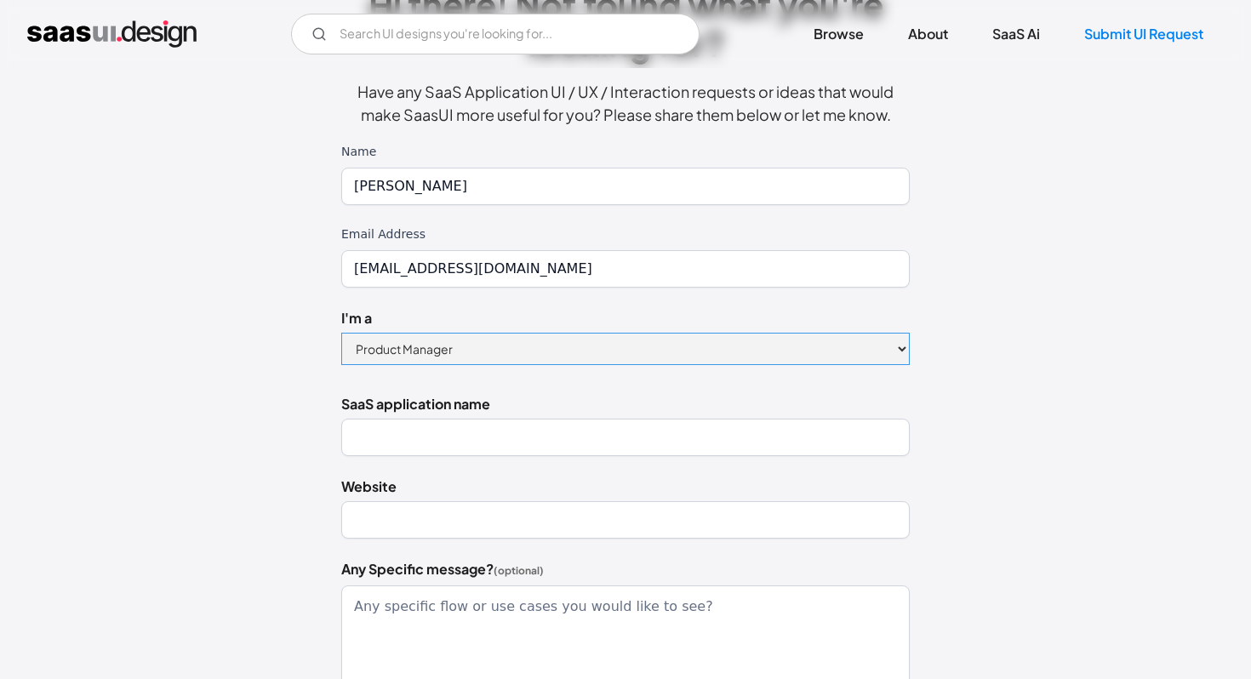
scroll to position [221, 0]
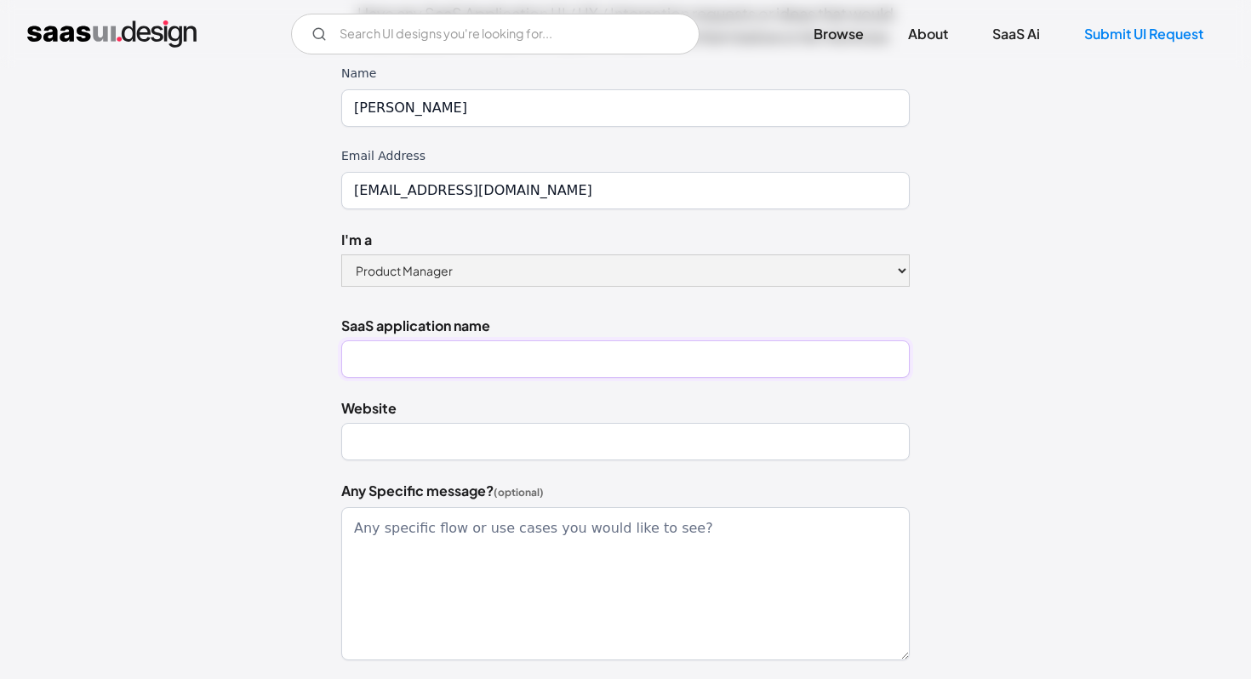
click at [470, 346] on input "SaaS application name" at bounding box center [625, 359] width 569 height 37
